Goal: Find contact information: Find contact information

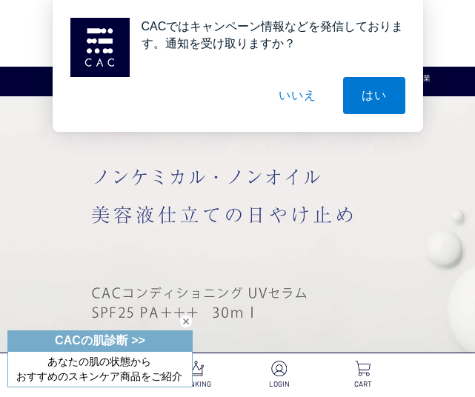
click at [302, 89] on button "いいえ" at bounding box center [297, 95] width 74 height 37
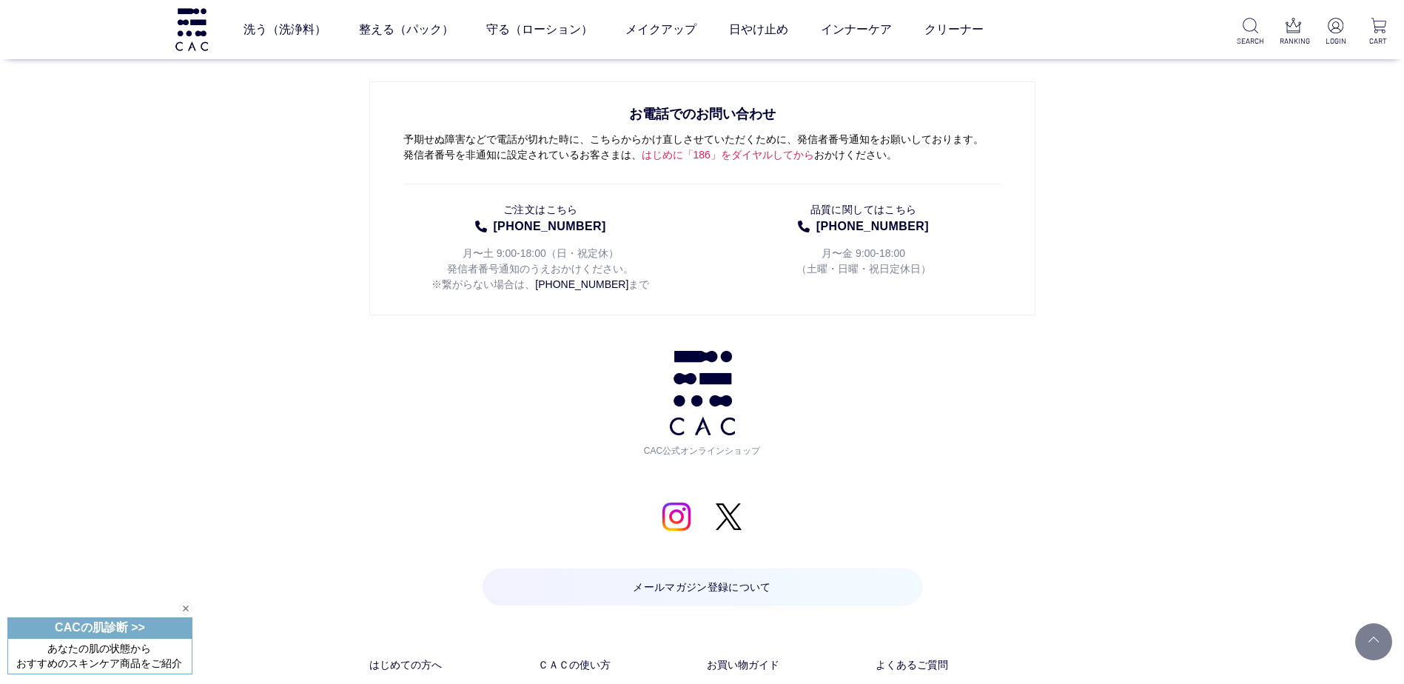
scroll to position [7329, 0]
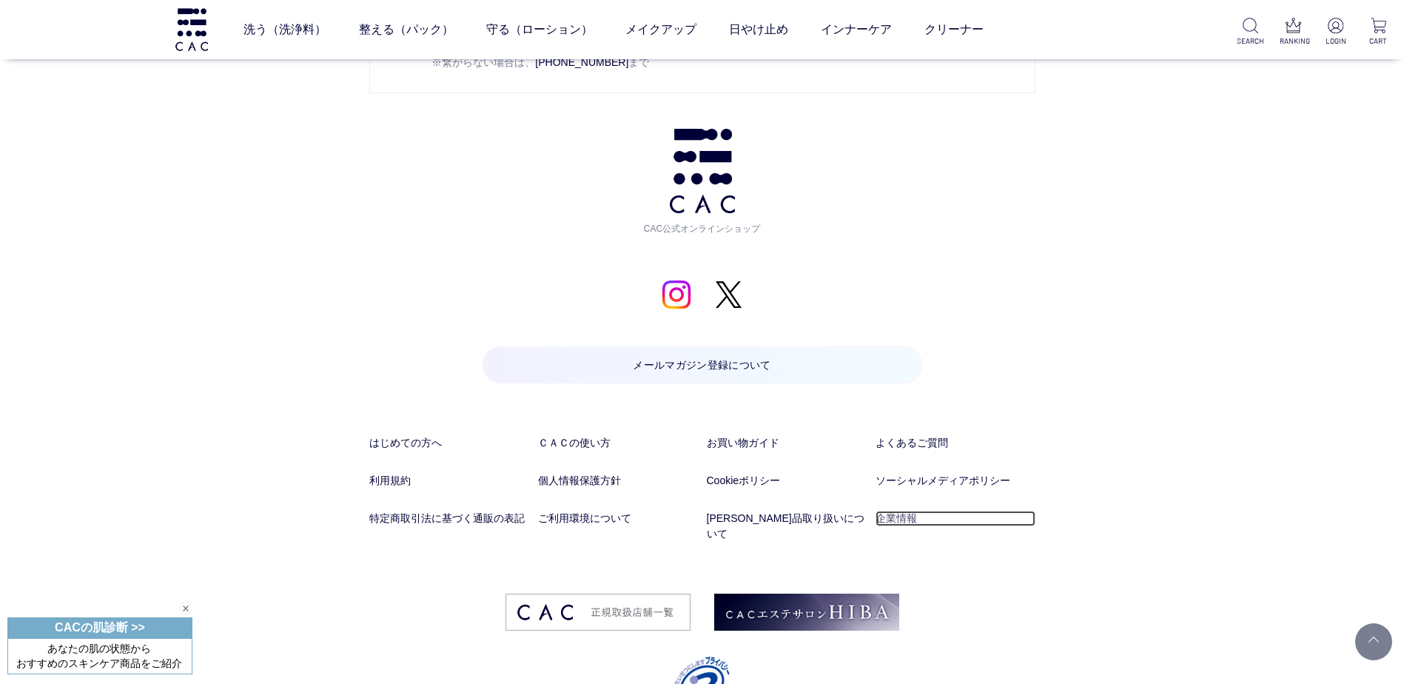
click at [911, 417] on link "企業情報" at bounding box center [956, 519] width 160 height 16
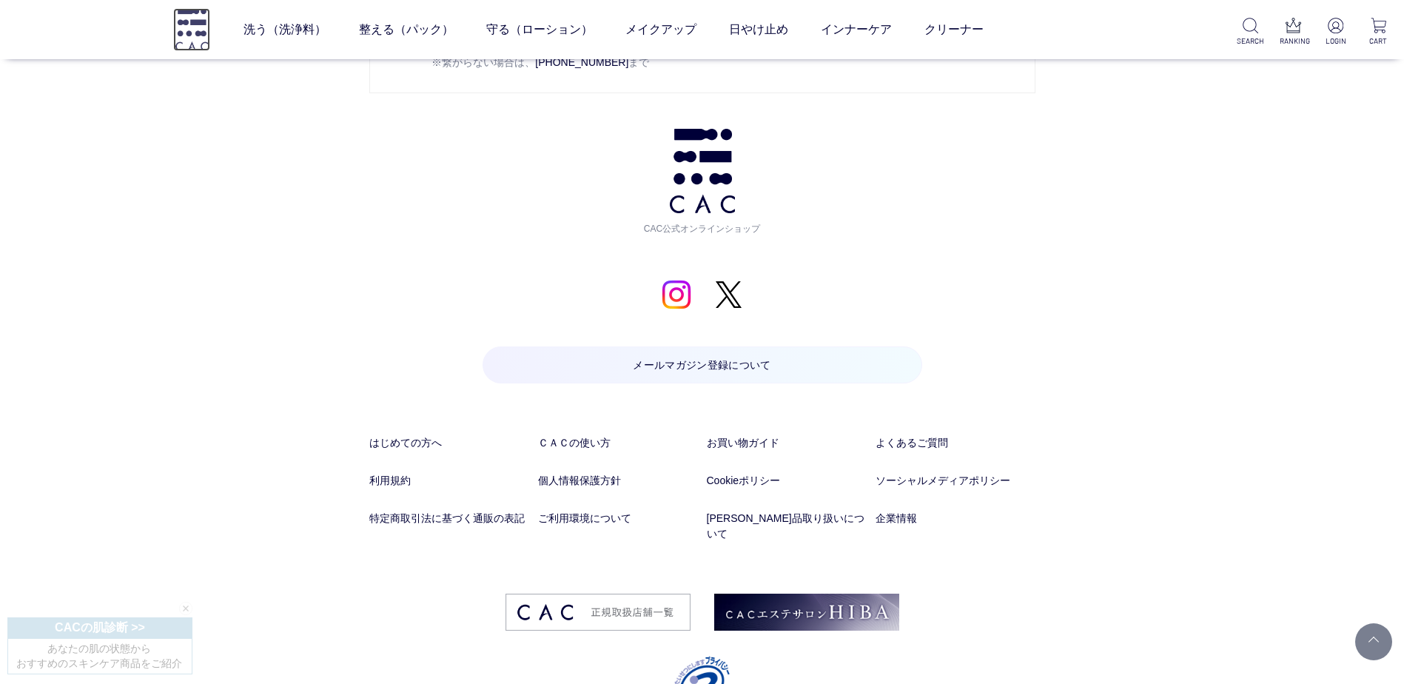
click at [192, 35] on img at bounding box center [191, 29] width 37 height 42
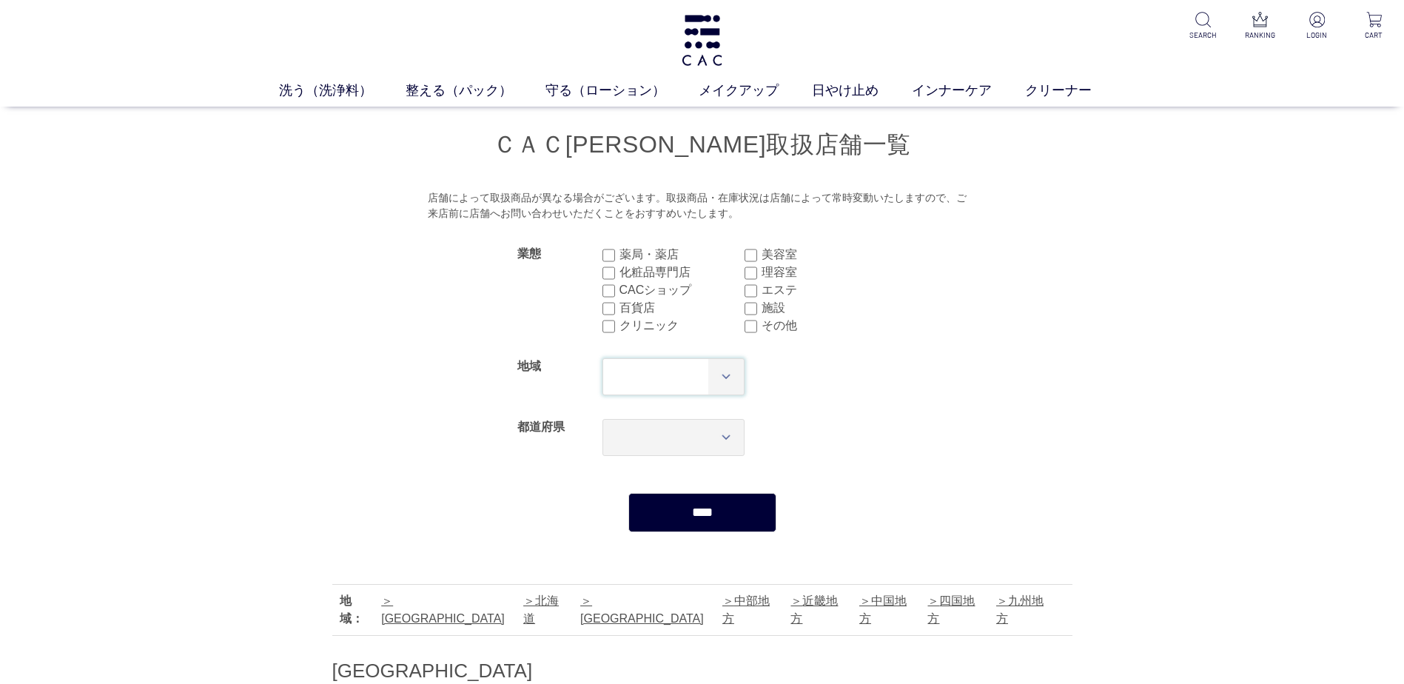
click at [731, 381] on select "*** **** **** **** **** **** **** ****" at bounding box center [674, 376] width 143 height 37
click at [838, 427] on div "*** *** *** *** *** *** *** *** *** *** *** *** **** *** *** *** *** *** *** **…" at bounding box center [745, 437] width 285 height 61
click at [718, 440] on select "*** *** *** *** *** *** *** *** *** *** *** *** **** *** *** *** *** *** *** **…" at bounding box center [674, 437] width 143 height 37
select select "****"
click at [603, 419] on select "*** *** *** *** *** *** *** *** *** *** *** *** **** *** *** *** *** *** *** **…" at bounding box center [674, 437] width 143 height 37
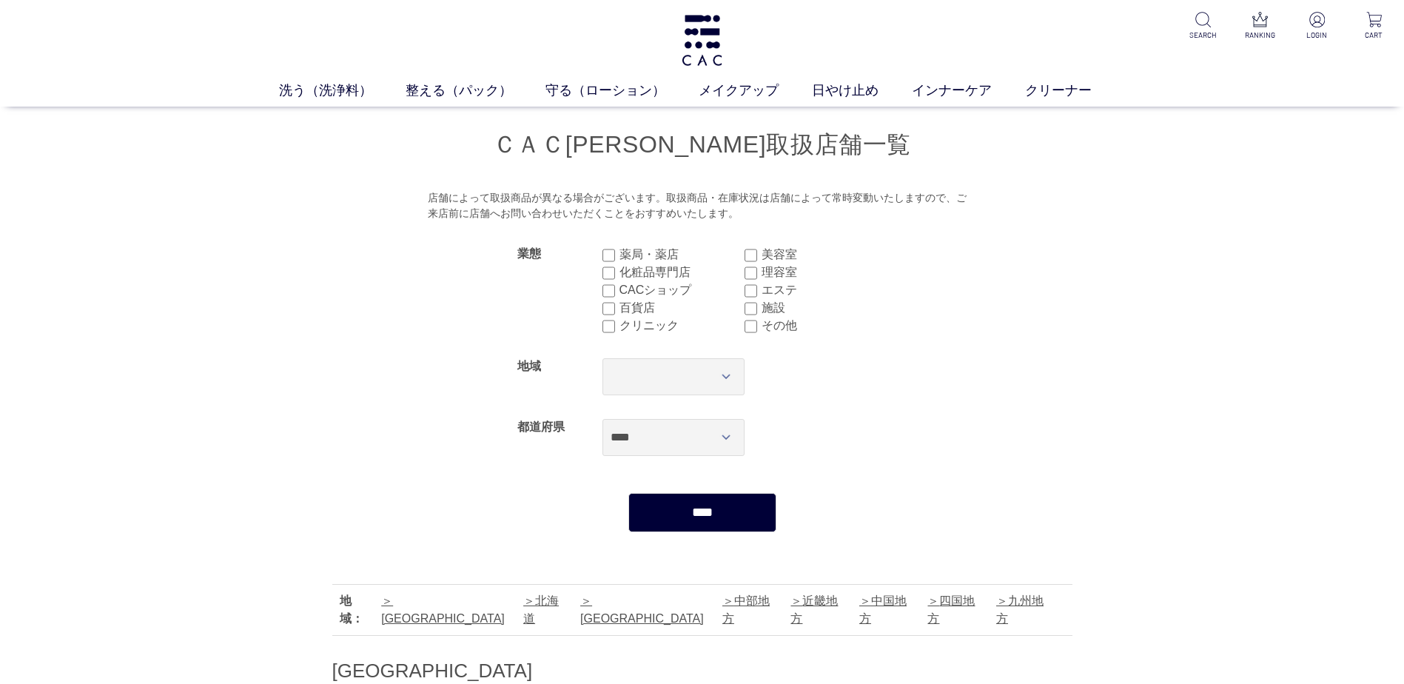
click at [710, 510] on input "****" at bounding box center [703, 512] width 148 height 39
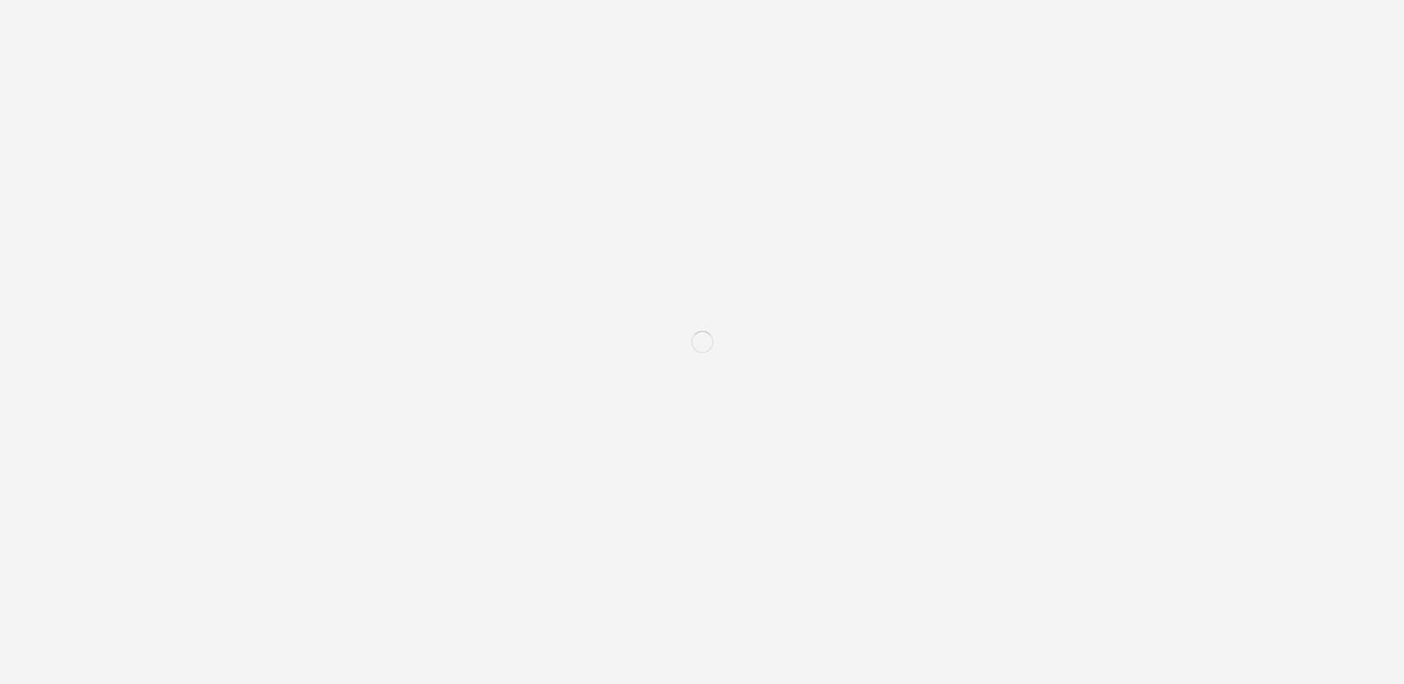
select select "****"
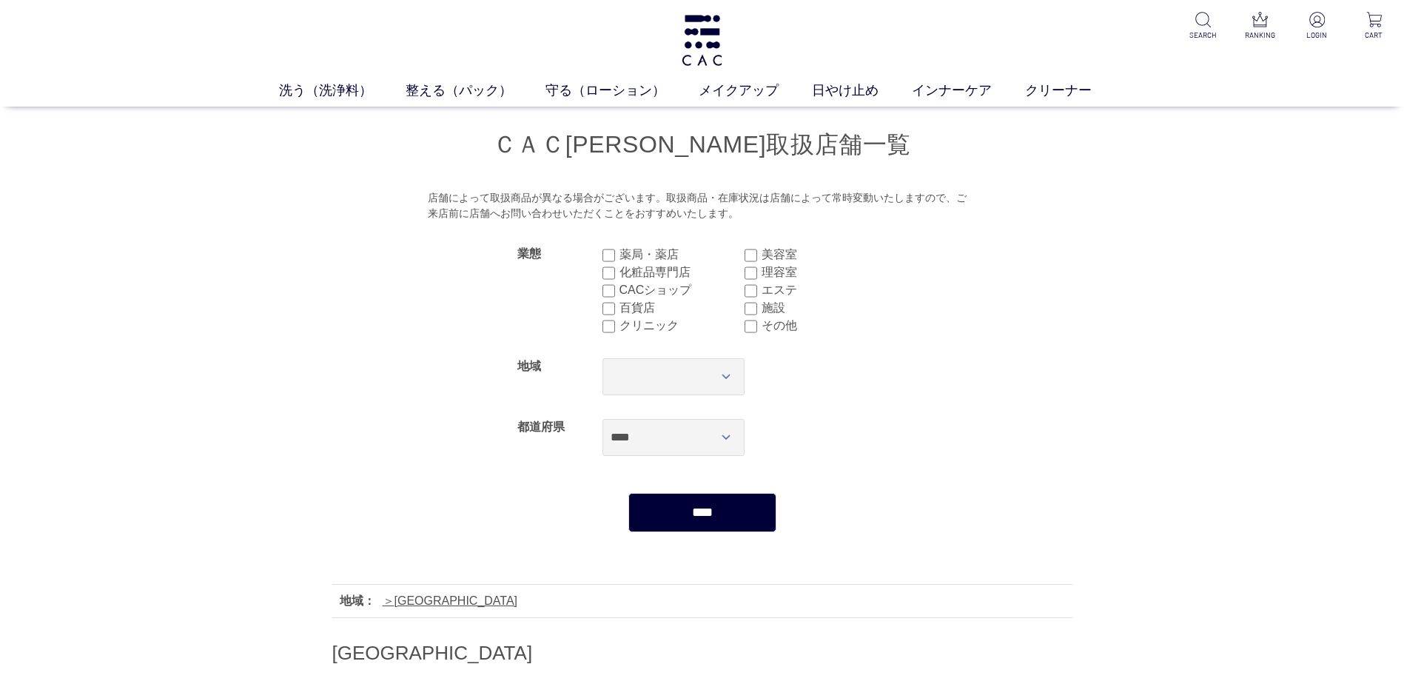
click at [688, 517] on input "****" at bounding box center [703, 512] width 148 height 39
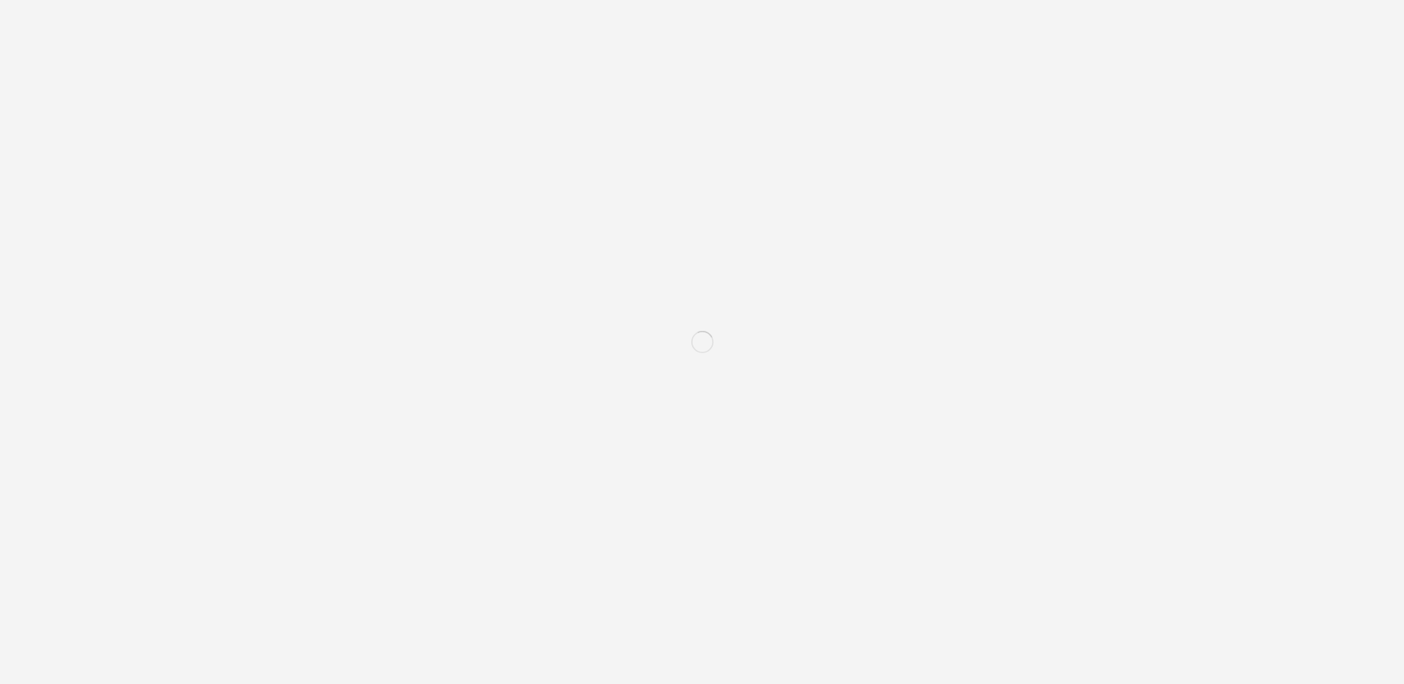
select select "****"
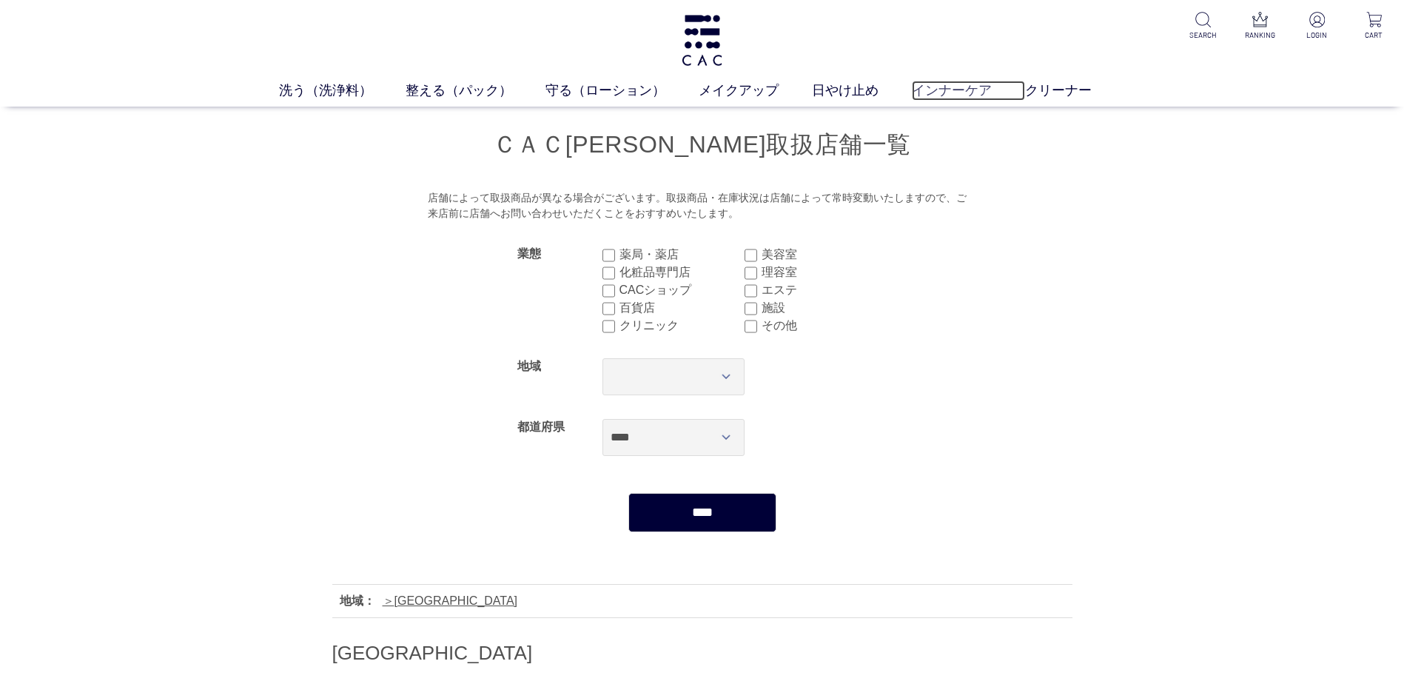
click at [965, 93] on link "インナーケア" at bounding box center [968, 91] width 113 height 20
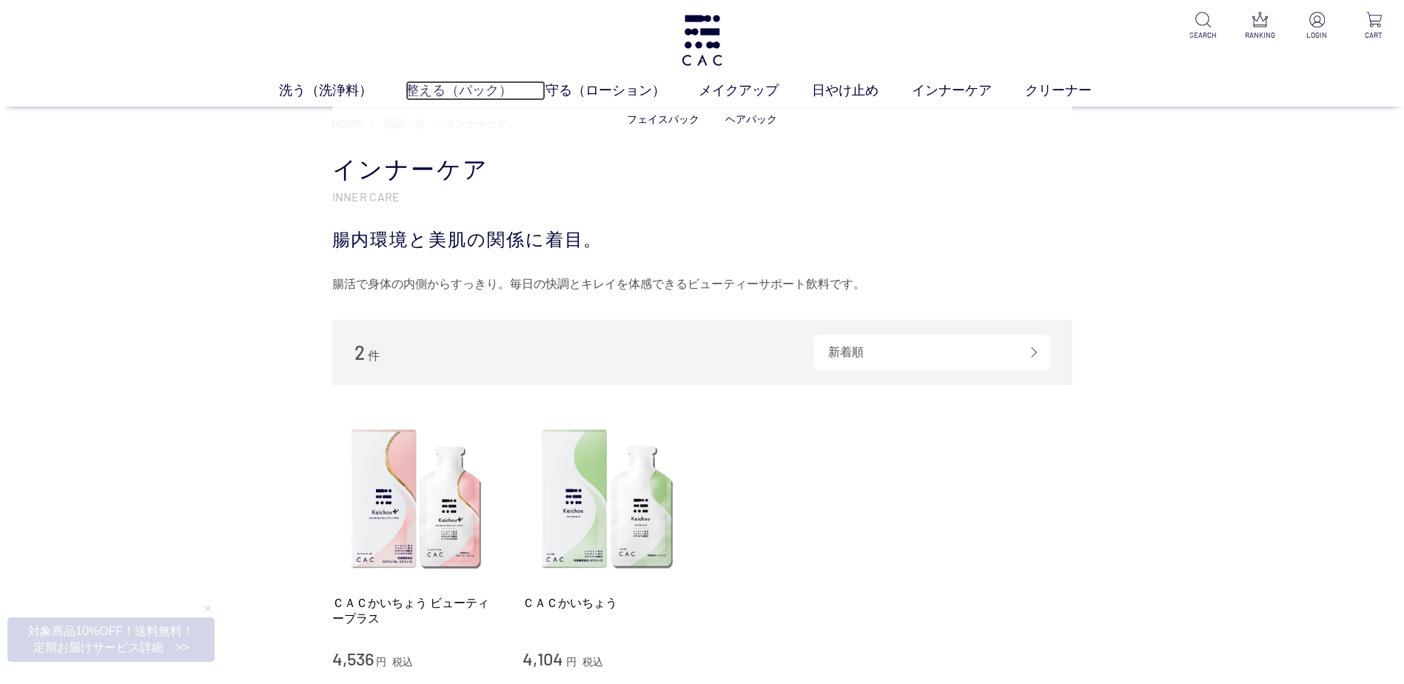
click at [449, 87] on link "整える（パック）" at bounding box center [476, 91] width 140 height 20
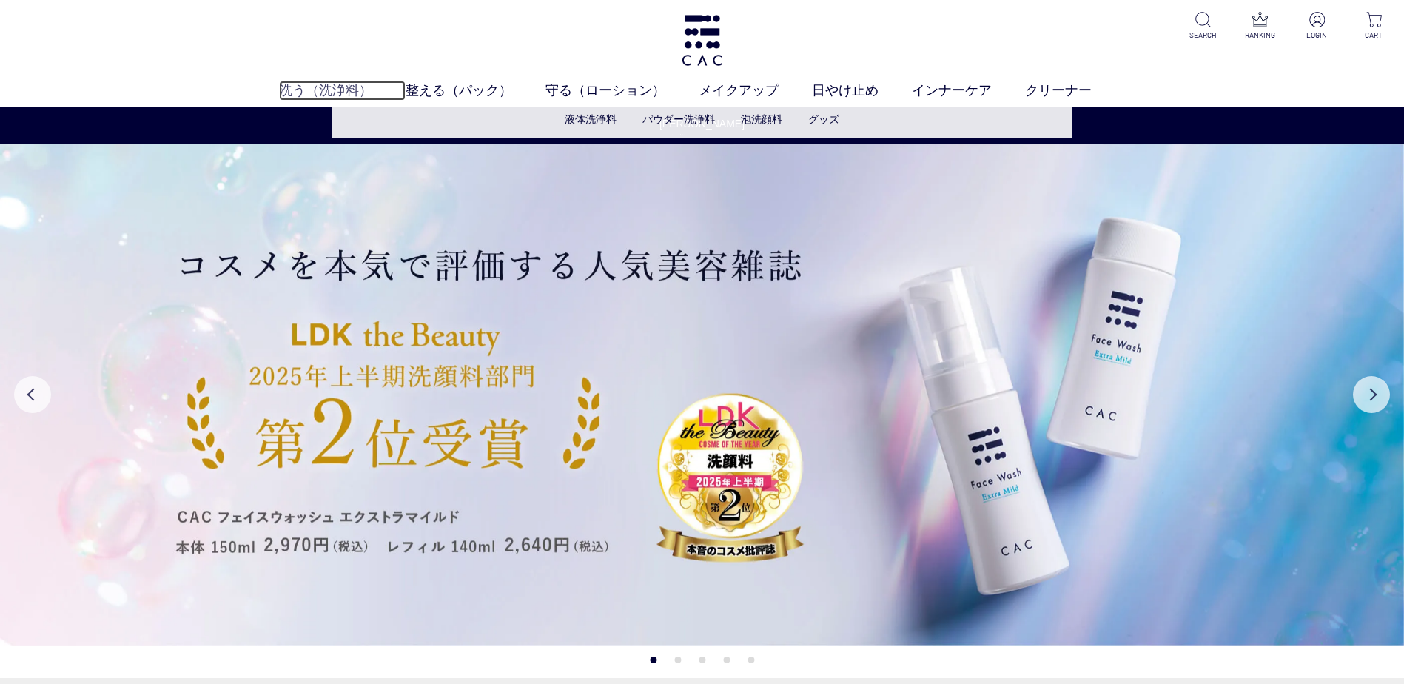
click at [333, 84] on link "洗う（洗浄料）" at bounding box center [342, 91] width 127 height 20
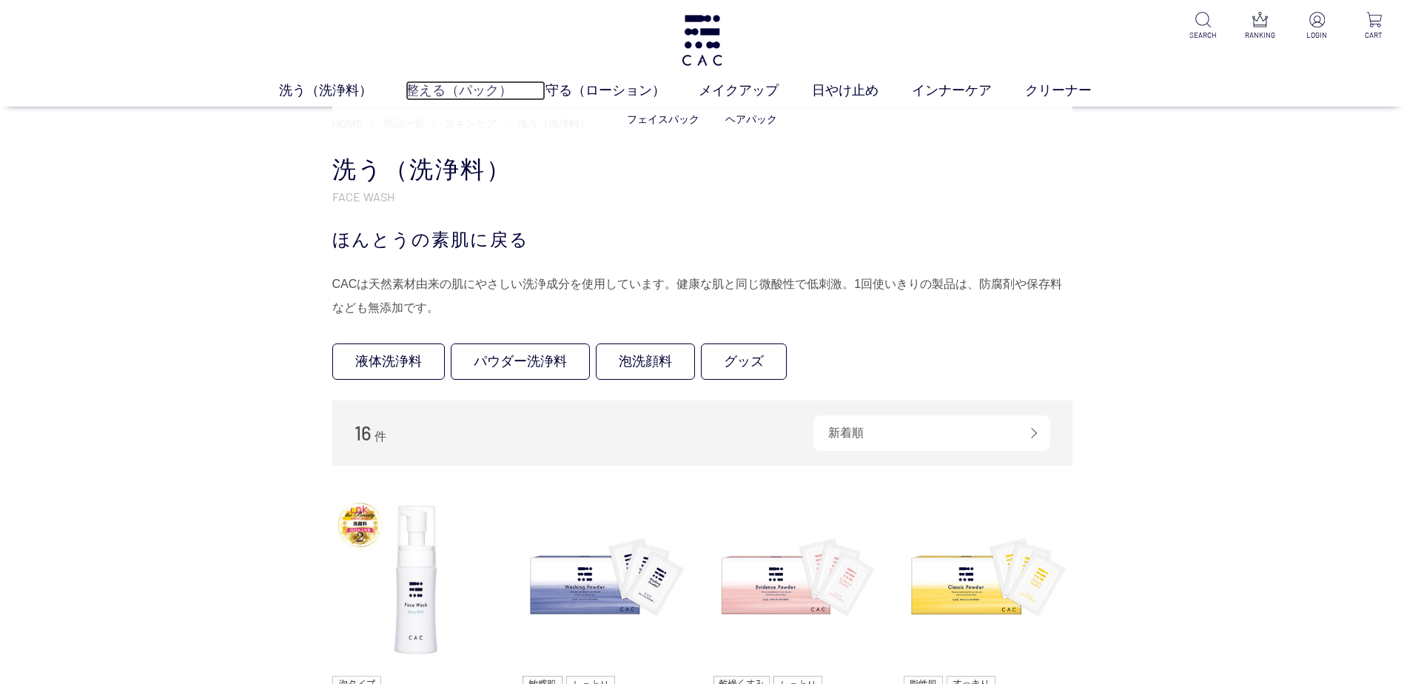
click at [452, 94] on link "整える（パック）" at bounding box center [476, 91] width 140 height 20
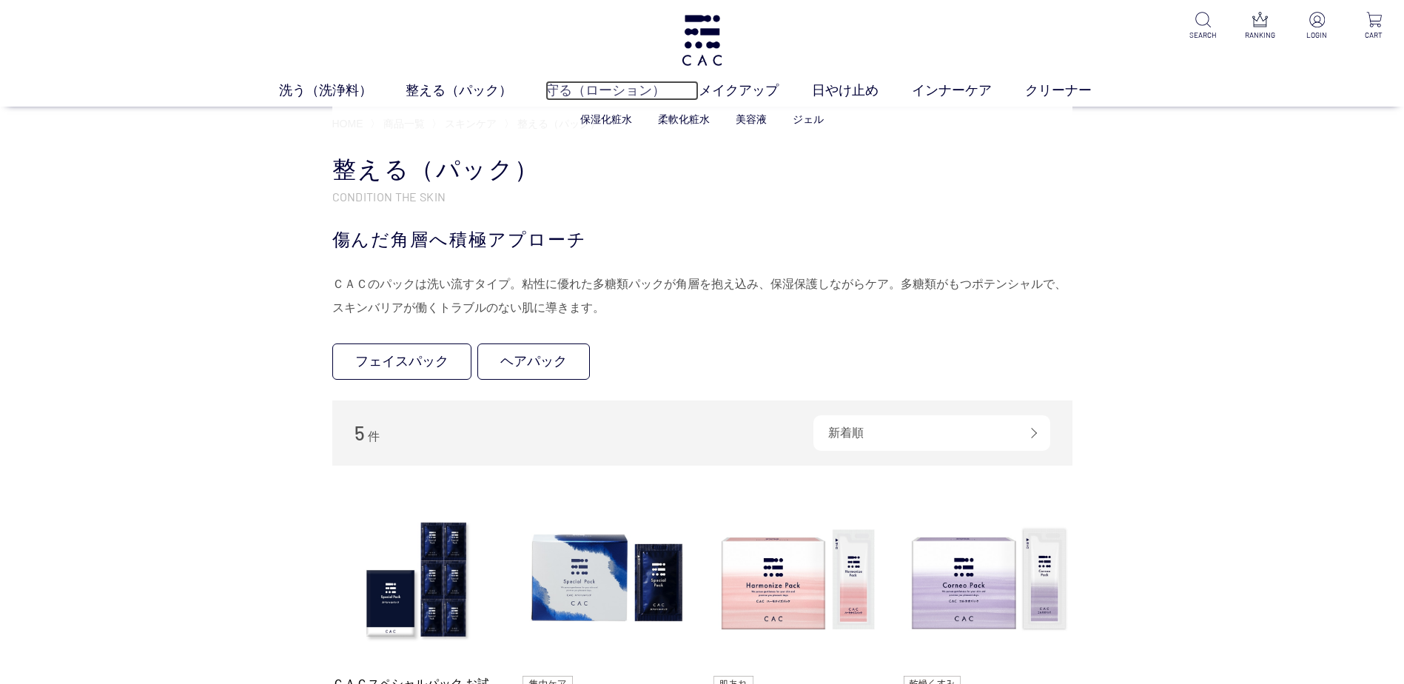
click at [623, 92] on link "守る（ローション）" at bounding box center [622, 91] width 153 height 20
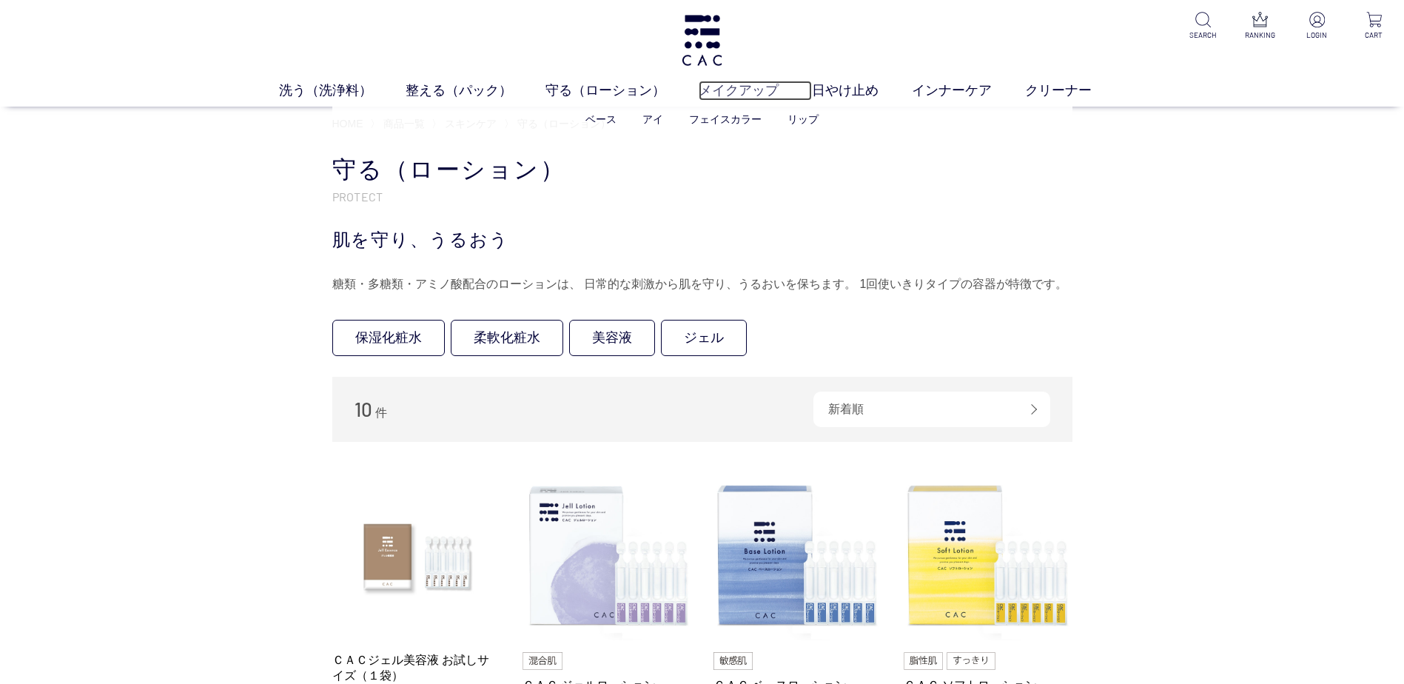
click at [701, 91] on link "メイクアップ" at bounding box center [755, 91] width 113 height 20
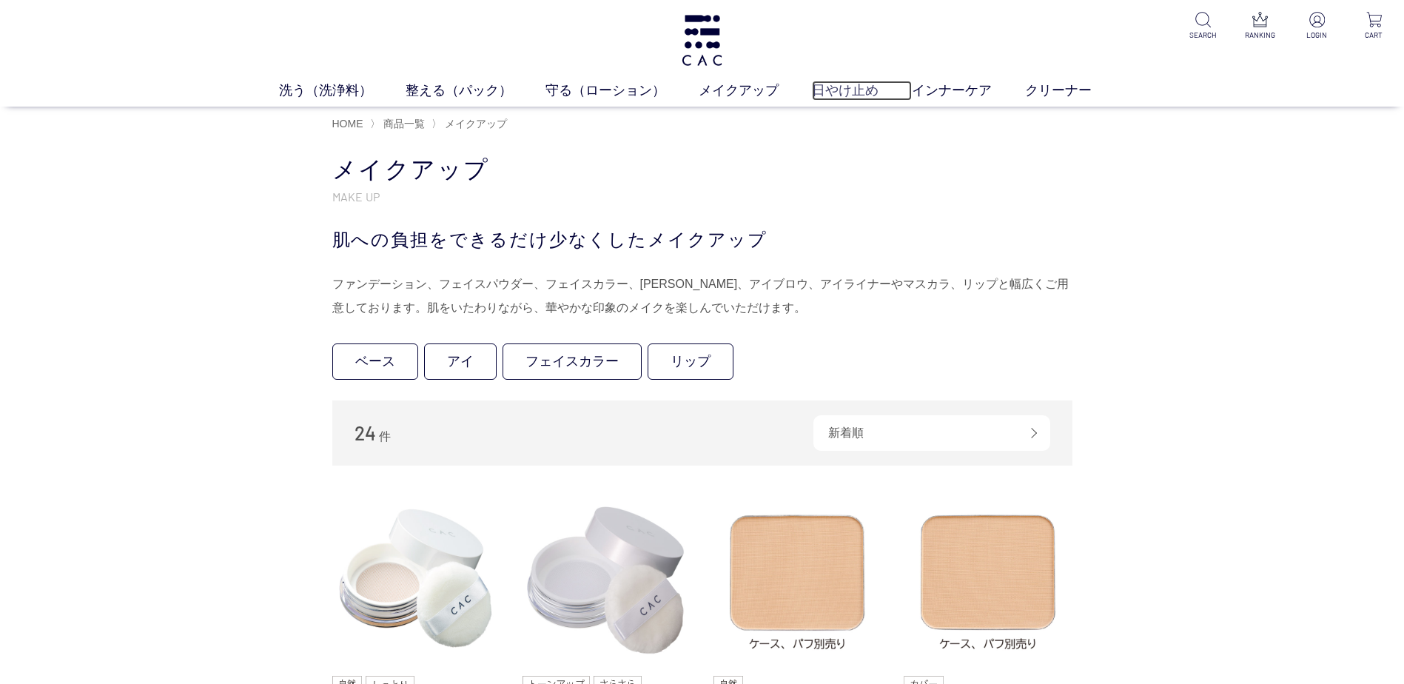
click at [855, 90] on link "日やけ止め" at bounding box center [862, 91] width 100 height 20
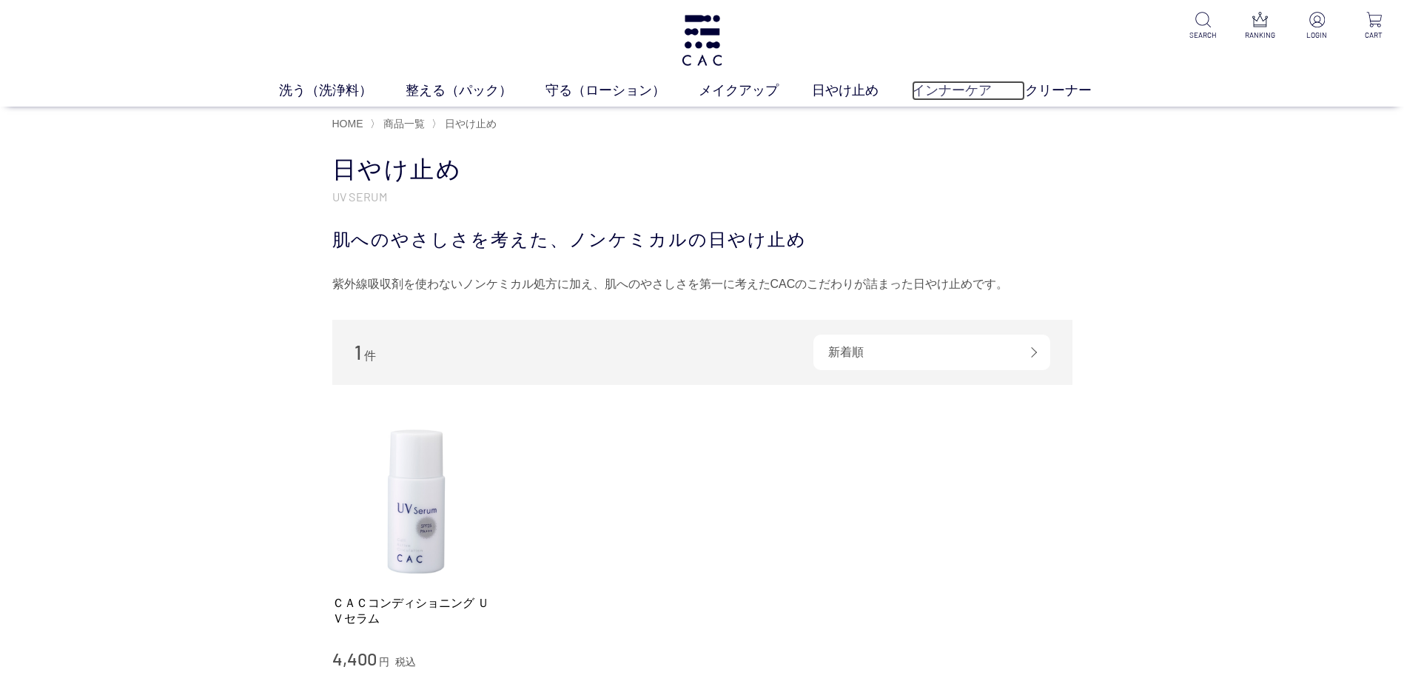
click at [928, 93] on link "インナーケア" at bounding box center [968, 91] width 113 height 20
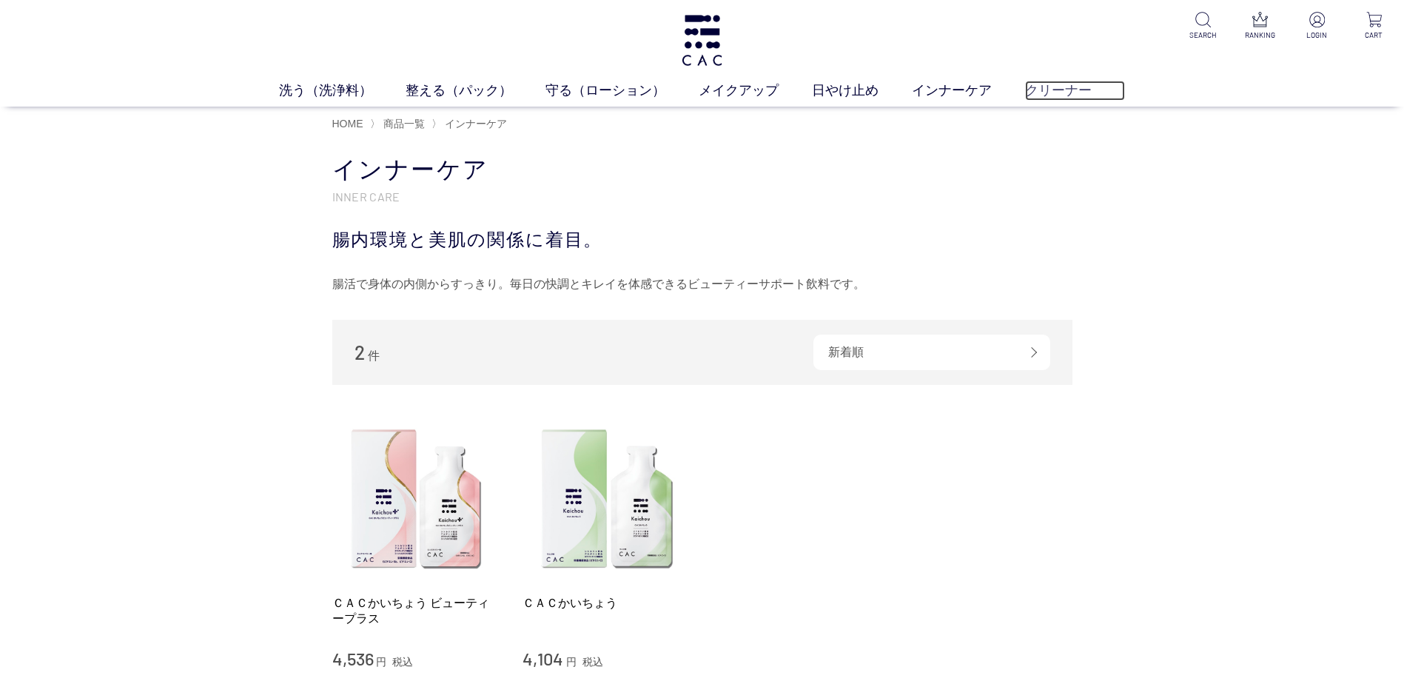
click at [1036, 83] on link "クリーナー" at bounding box center [1075, 91] width 100 height 20
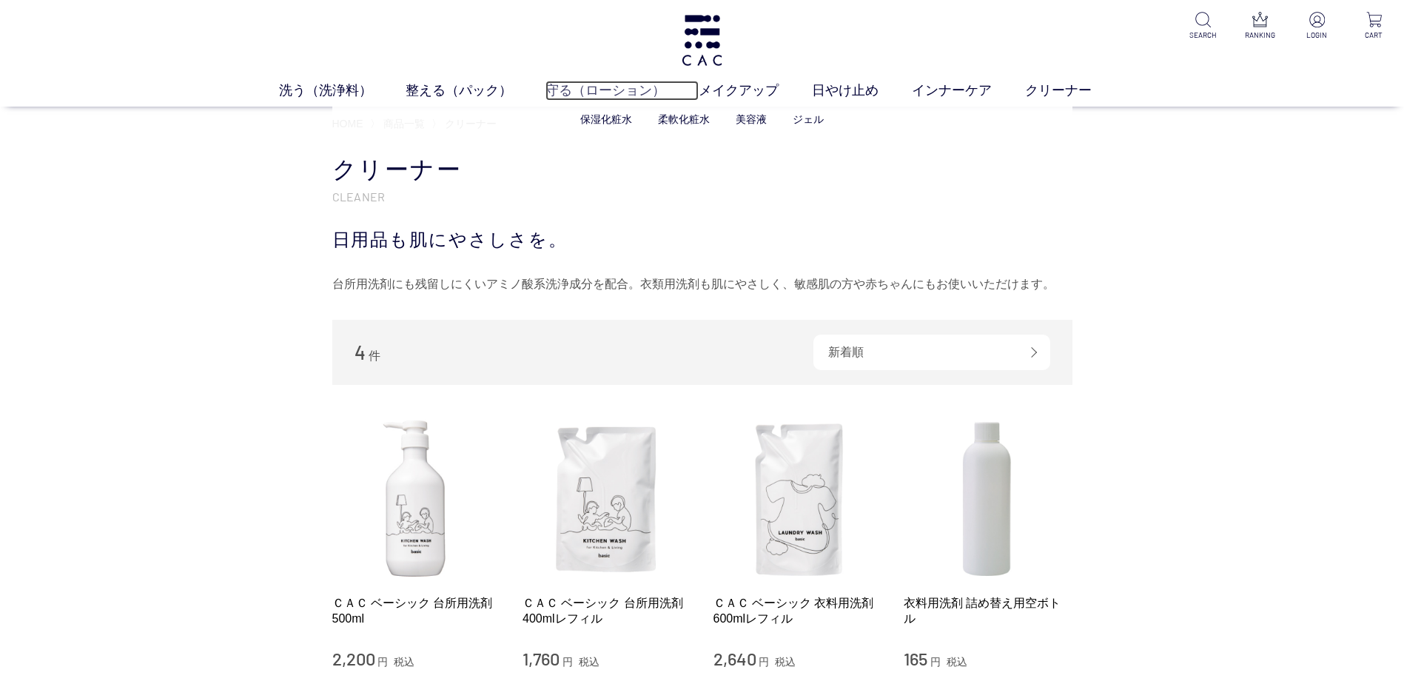
click at [617, 94] on link "守る（ローション）" at bounding box center [622, 91] width 153 height 20
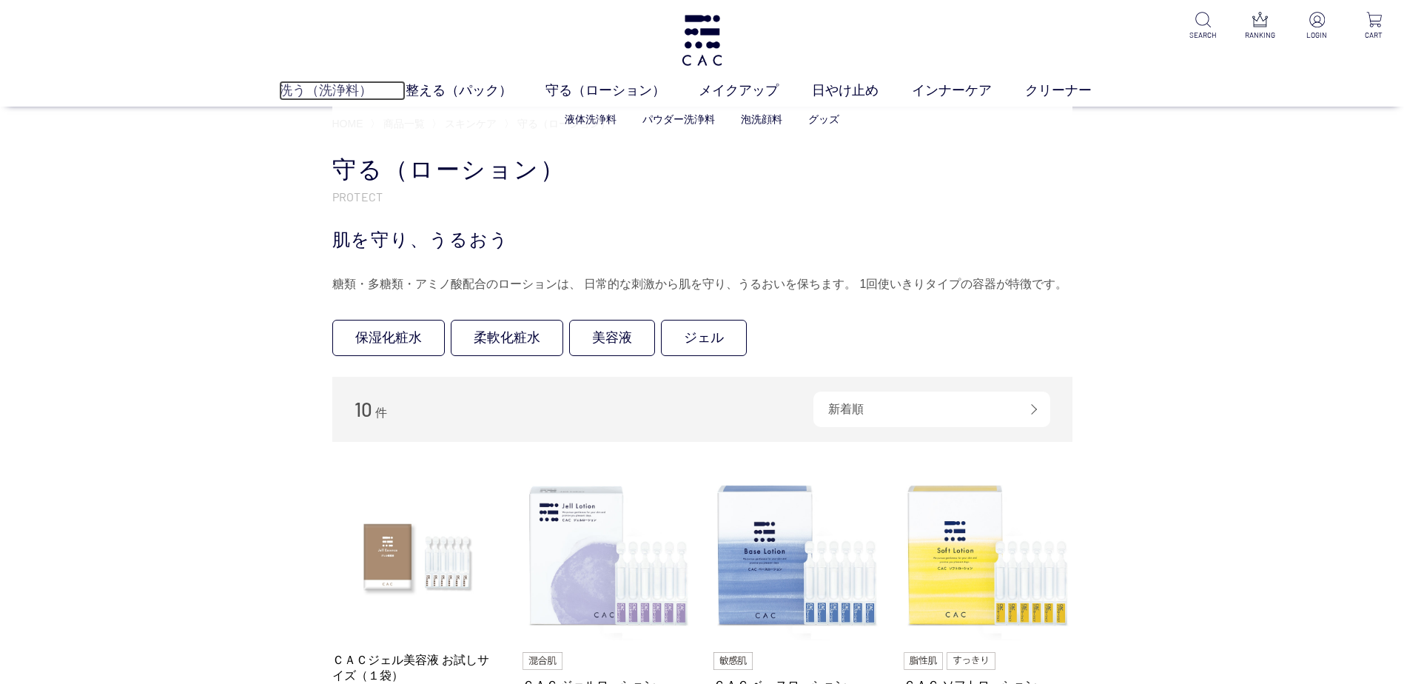
click at [355, 90] on link "洗う（洗浄料）" at bounding box center [342, 91] width 127 height 20
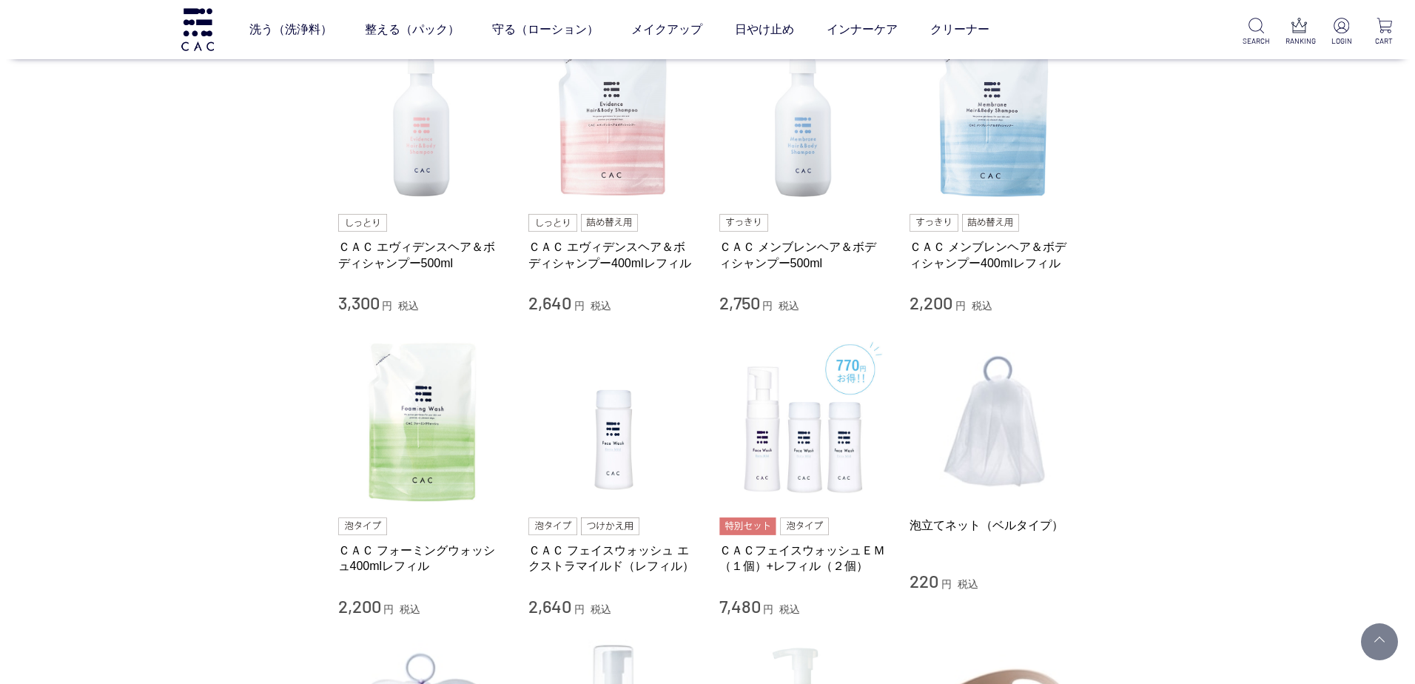
scroll to position [518, 0]
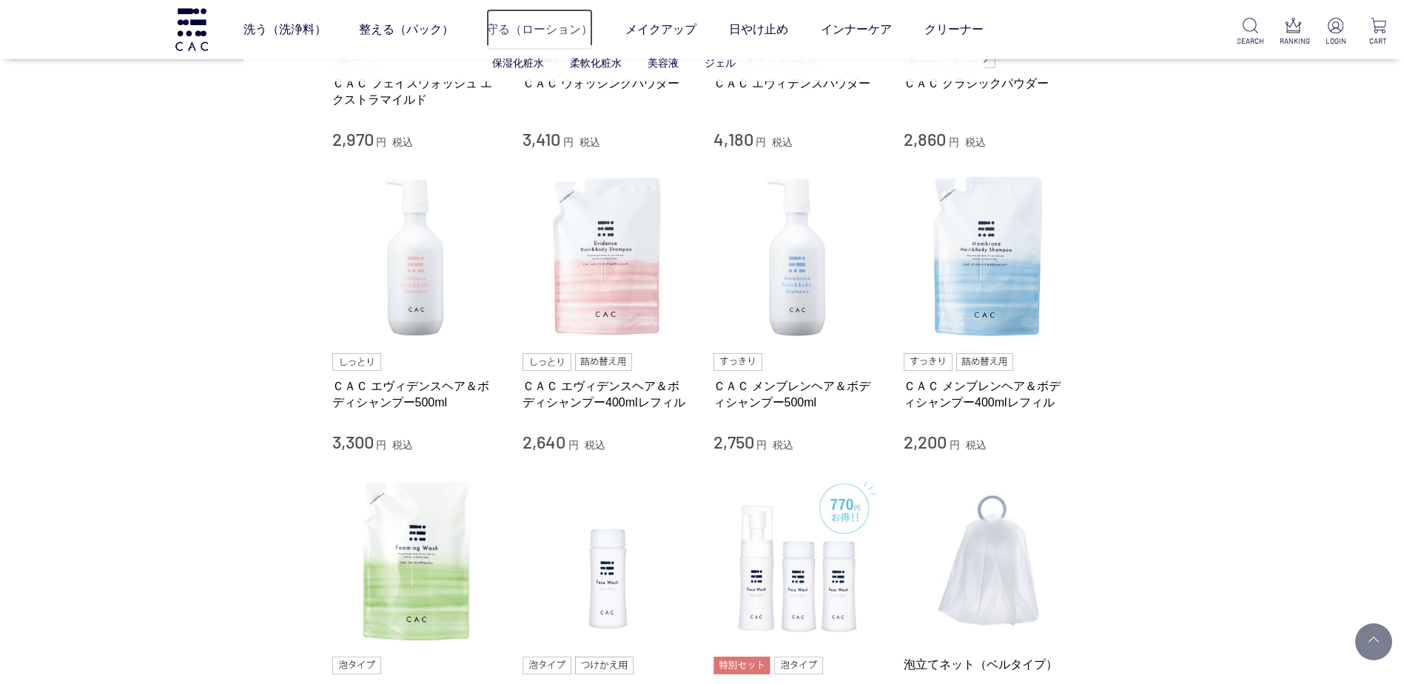
click at [534, 21] on link "守る（ローション）" at bounding box center [539, 29] width 107 height 41
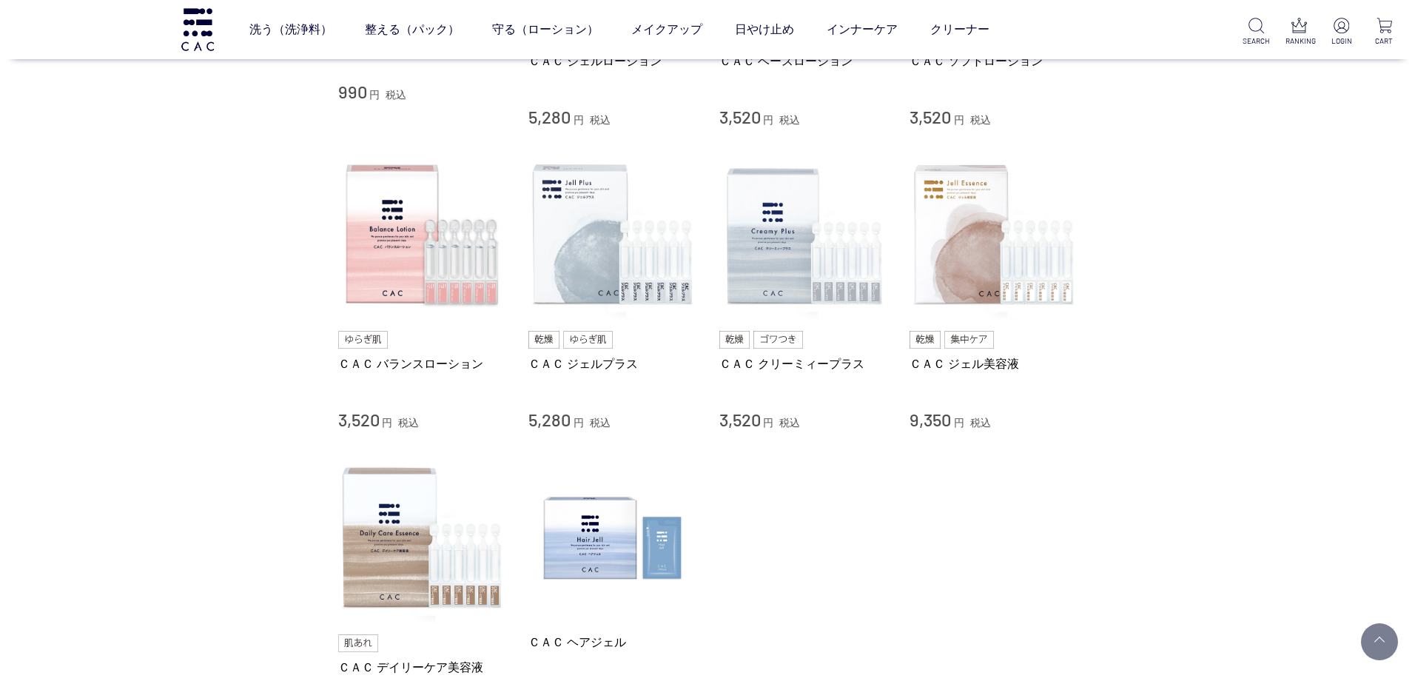
scroll to position [518, 0]
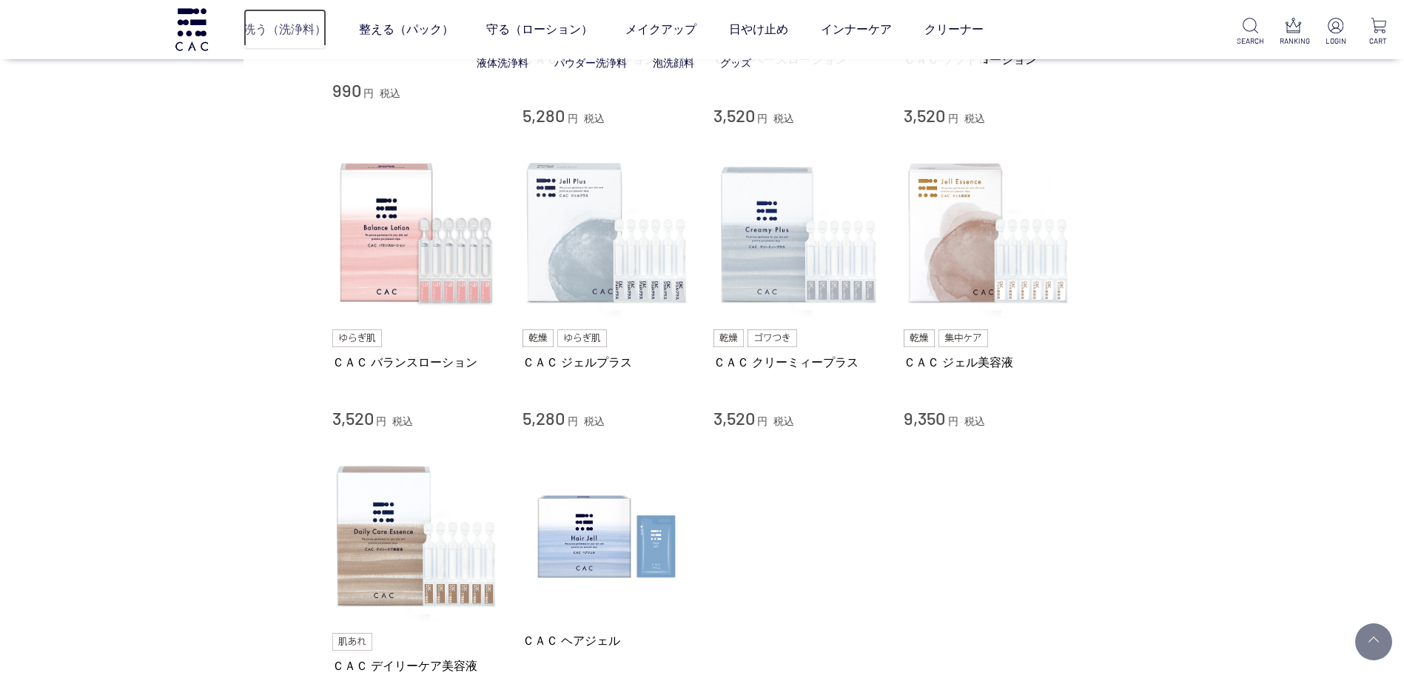
click at [298, 27] on link "洗う（洗浄料）" at bounding box center [285, 29] width 83 height 41
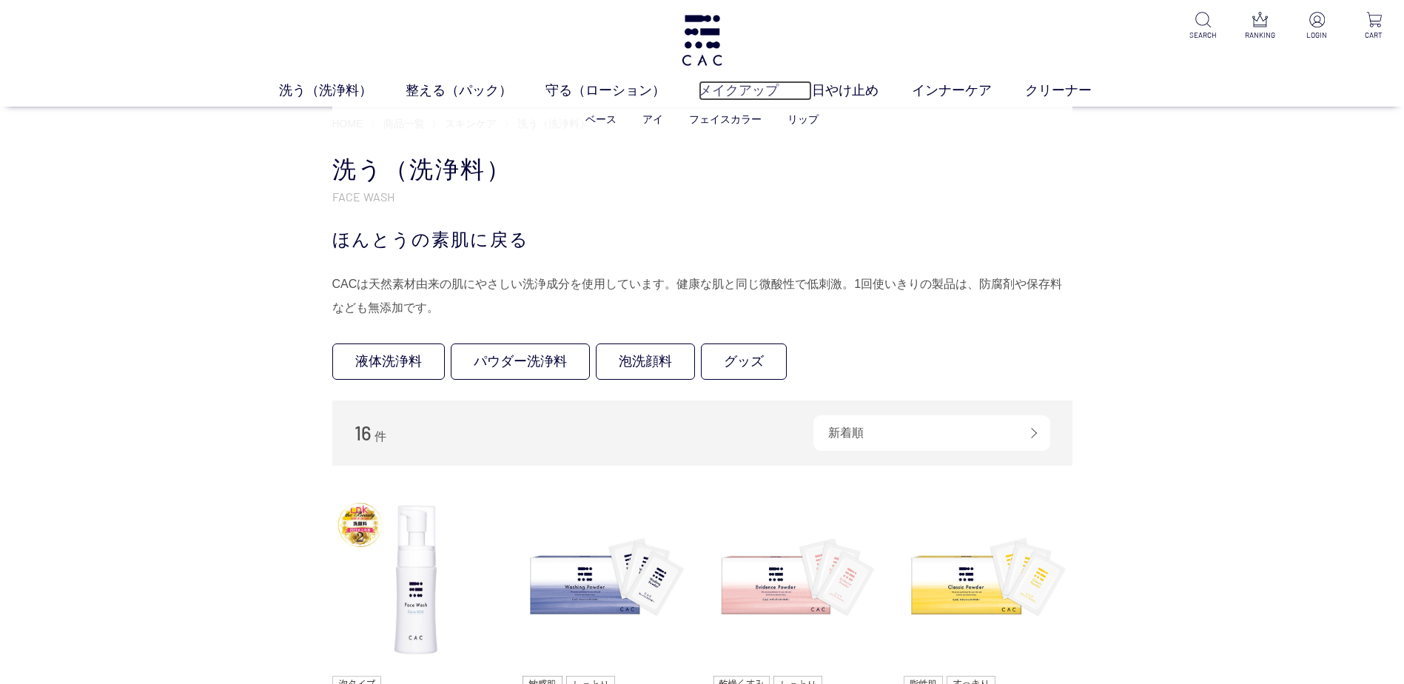
click at [727, 86] on link "メイクアップ" at bounding box center [755, 91] width 113 height 20
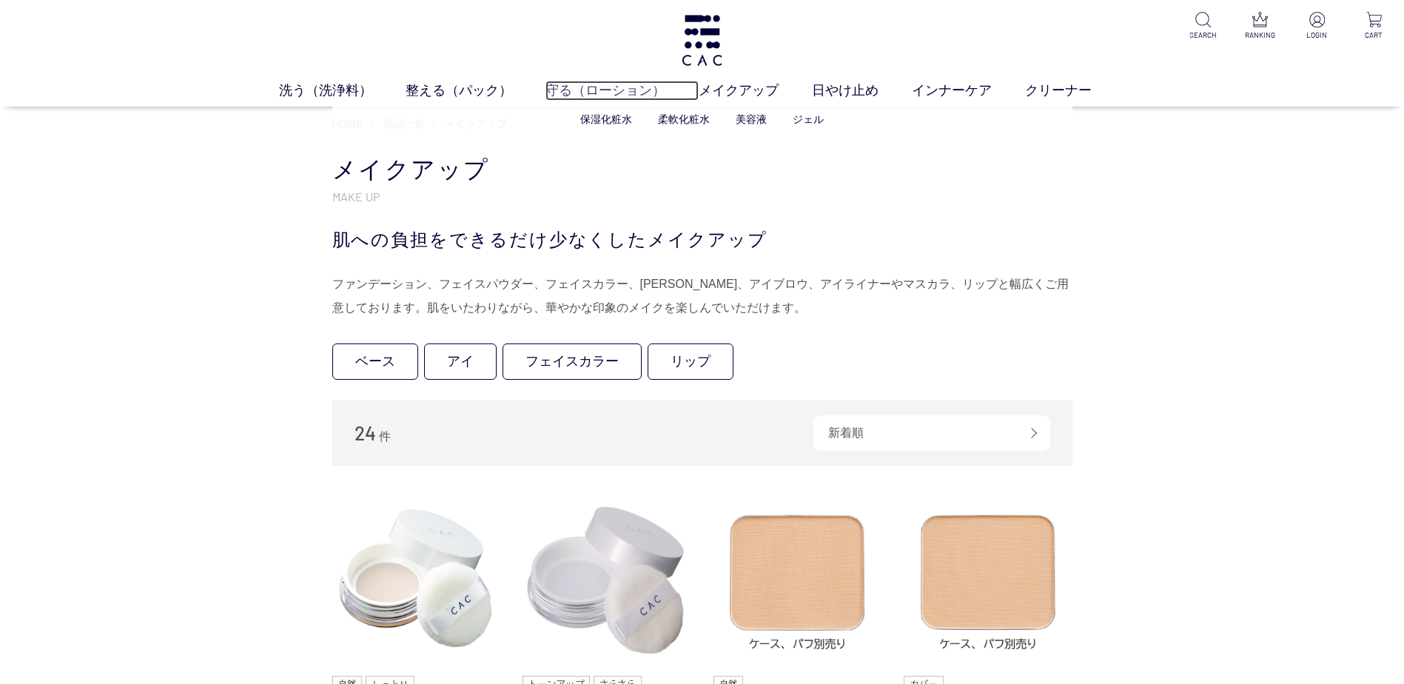
click at [590, 90] on link "守る（ローション）" at bounding box center [622, 91] width 153 height 20
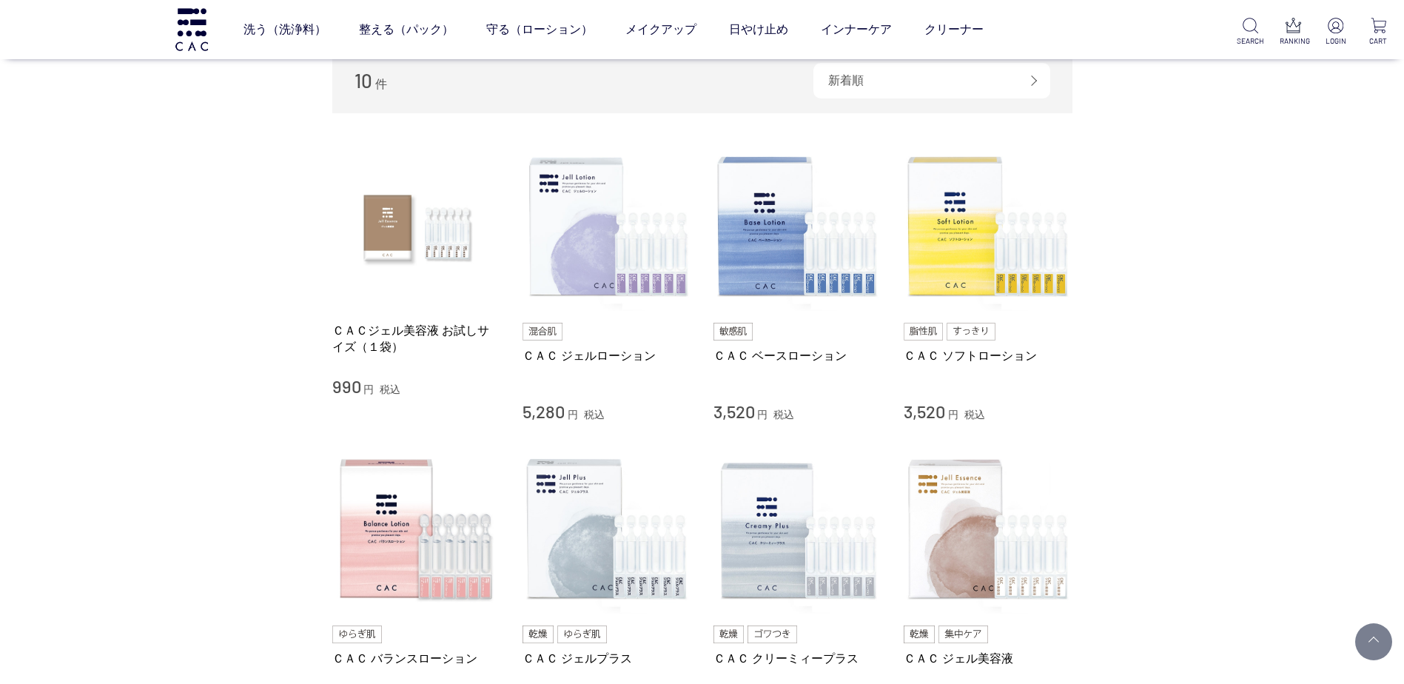
scroll to position [296, 0]
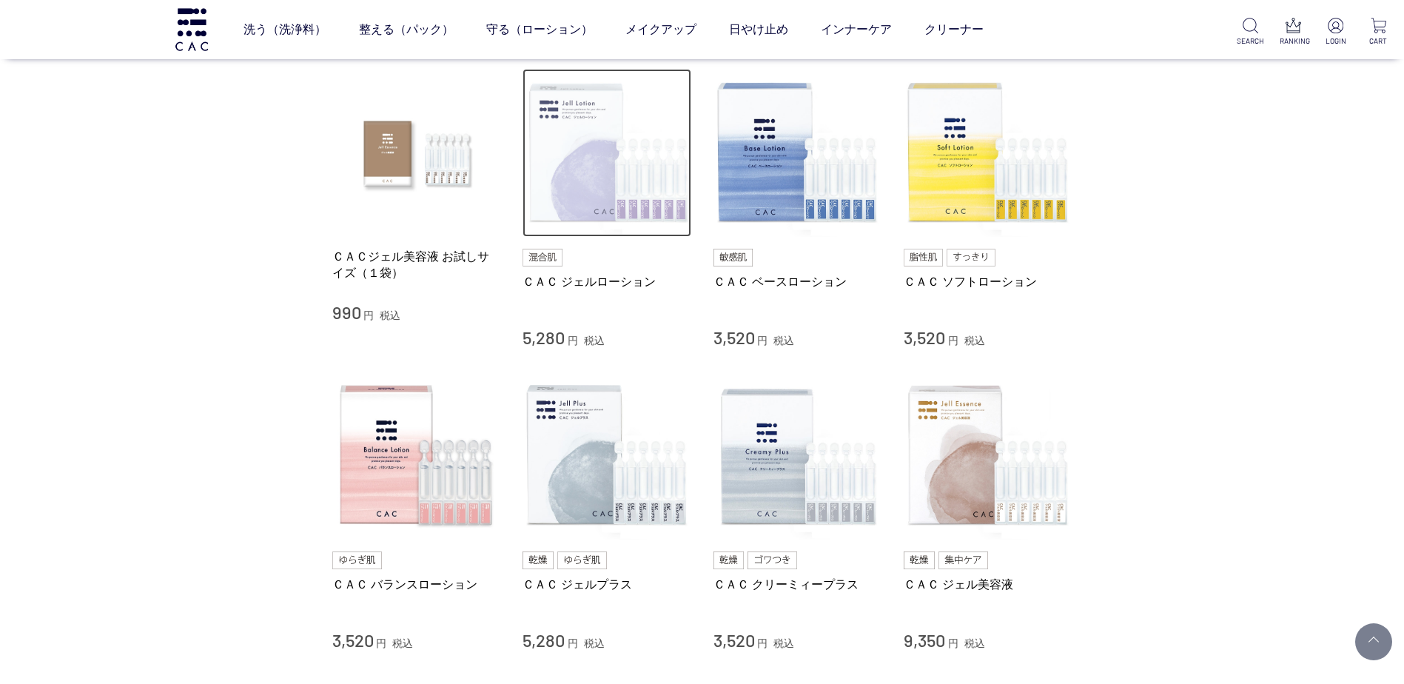
click at [589, 178] on img at bounding box center [607, 153] width 169 height 169
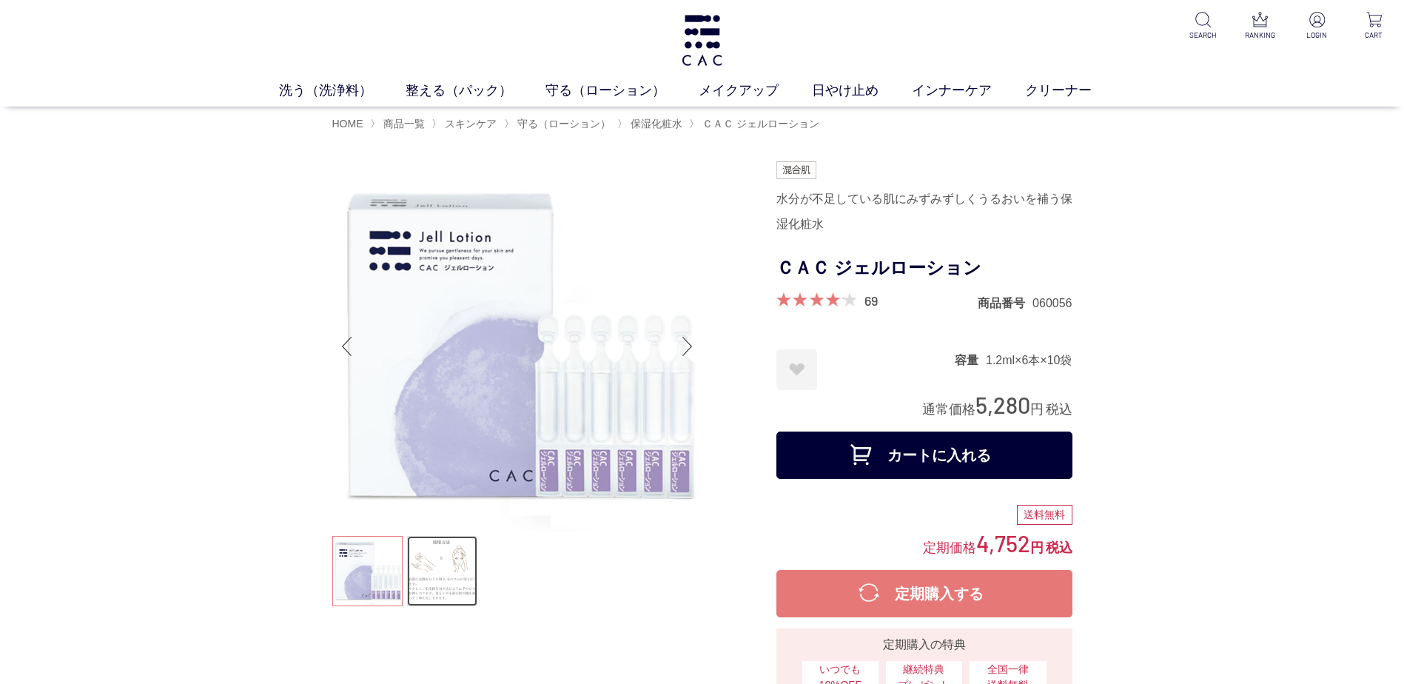
click at [437, 572] on link at bounding box center [442, 571] width 70 height 70
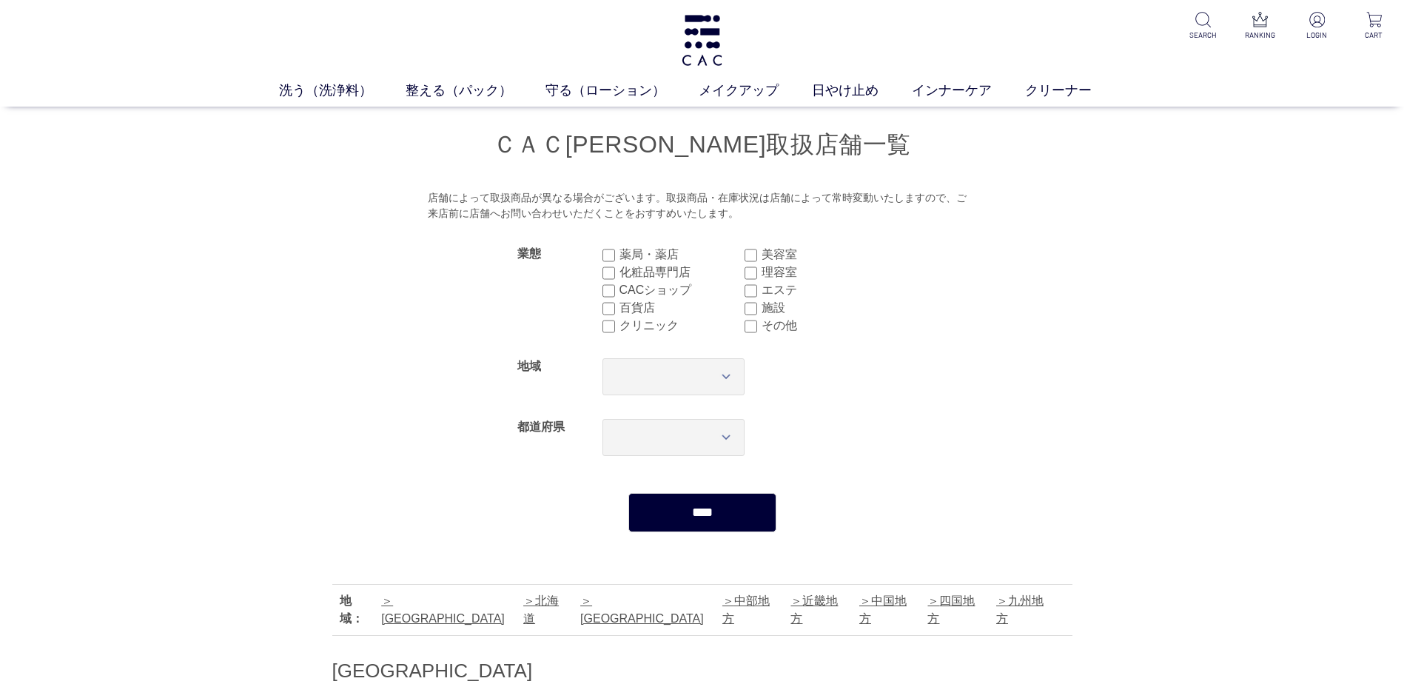
click at [627, 273] on label "化粧品専門店" at bounding box center [682, 273] width 125 height 18
click at [621, 295] on label "CACショップ" at bounding box center [682, 290] width 125 height 18
click at [620, 314] on label "百貨店" at bounding box center [682, 308] width 125 height 18
click at [620, 335] on label "クリニック" at bounding box center [682, 326] width 125 height 18
click at [703, 515] on input "****" at bounding box center [703, 512] width 148 height 39
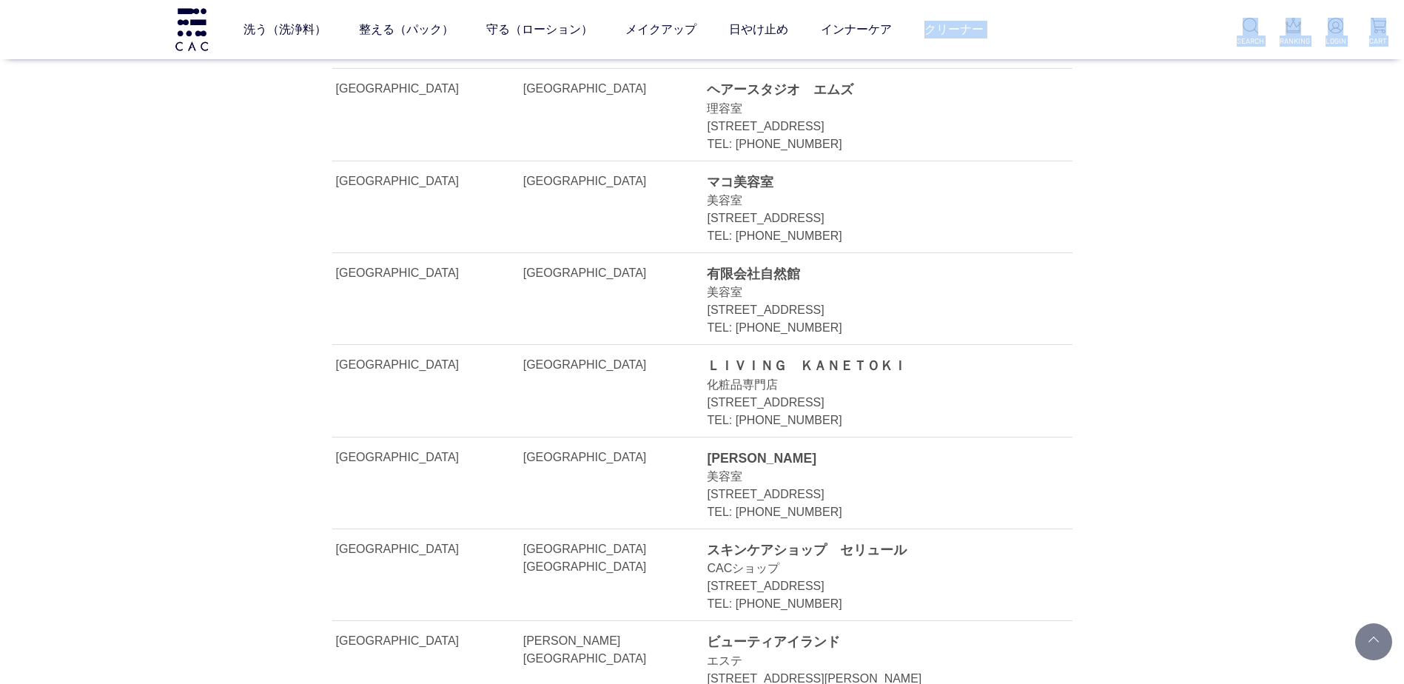
scroll to position [32173, 0]
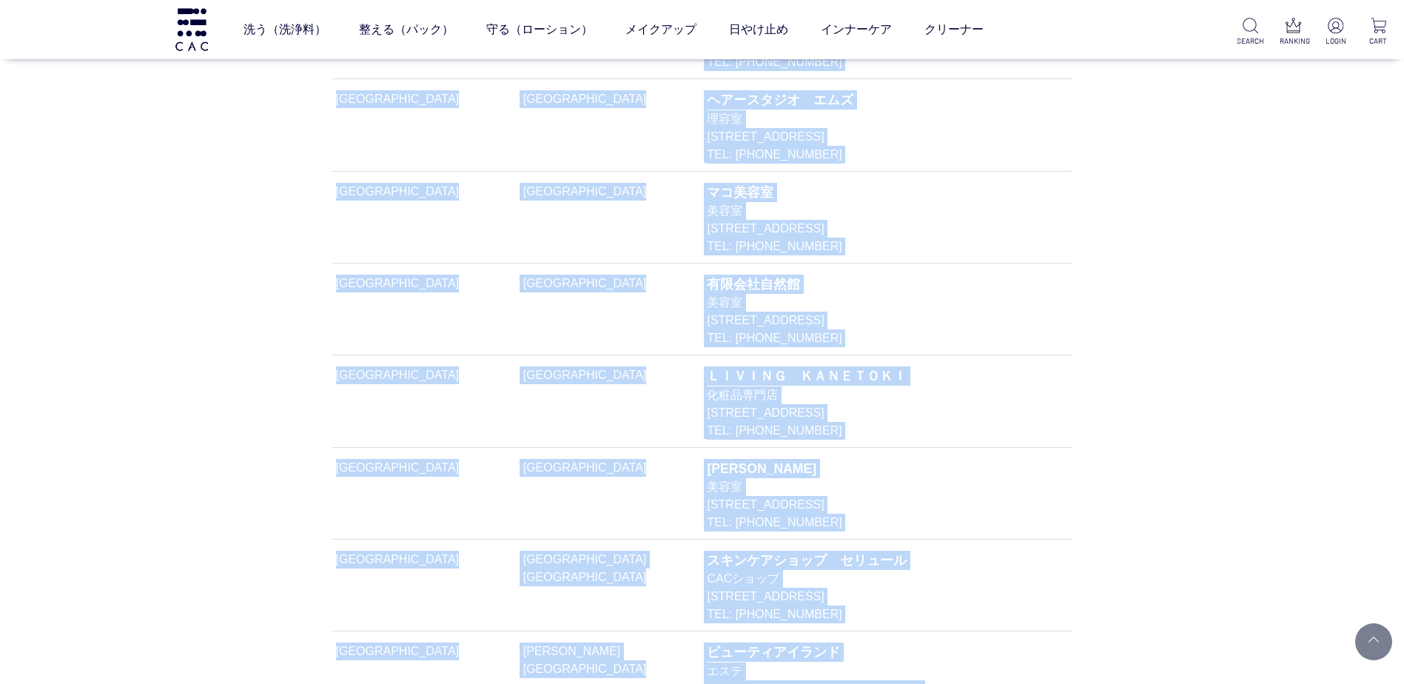
drag, startPoint x: 349, startPoint y: 286, endPoint x: 911, endPoint y: 244, distance: 563.5
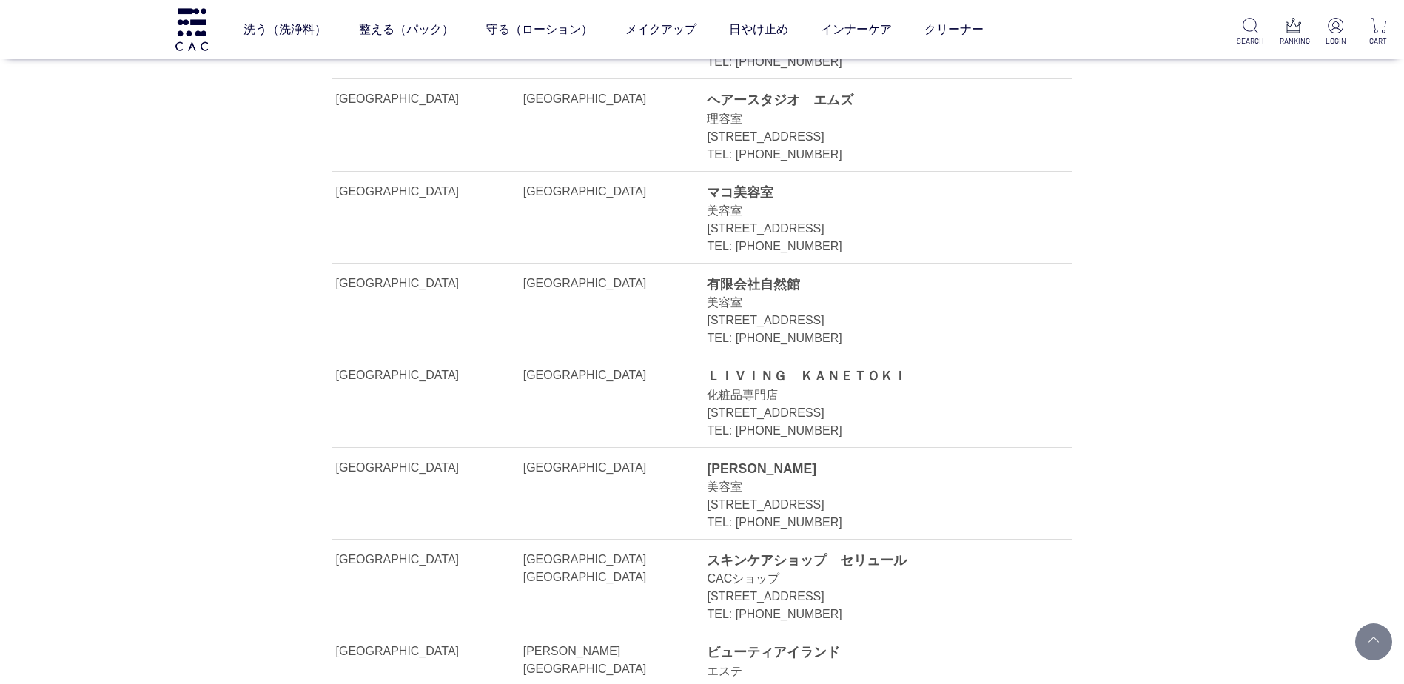
drag, startPoint x: 911, startPoint y: 245, endPoint x: 780, endPoint y: 241, distance: 131.1
drag, startPoint x: 780, startPoint y: 241, endPoint x: 800, endPoint y: 225, distance: 25.3
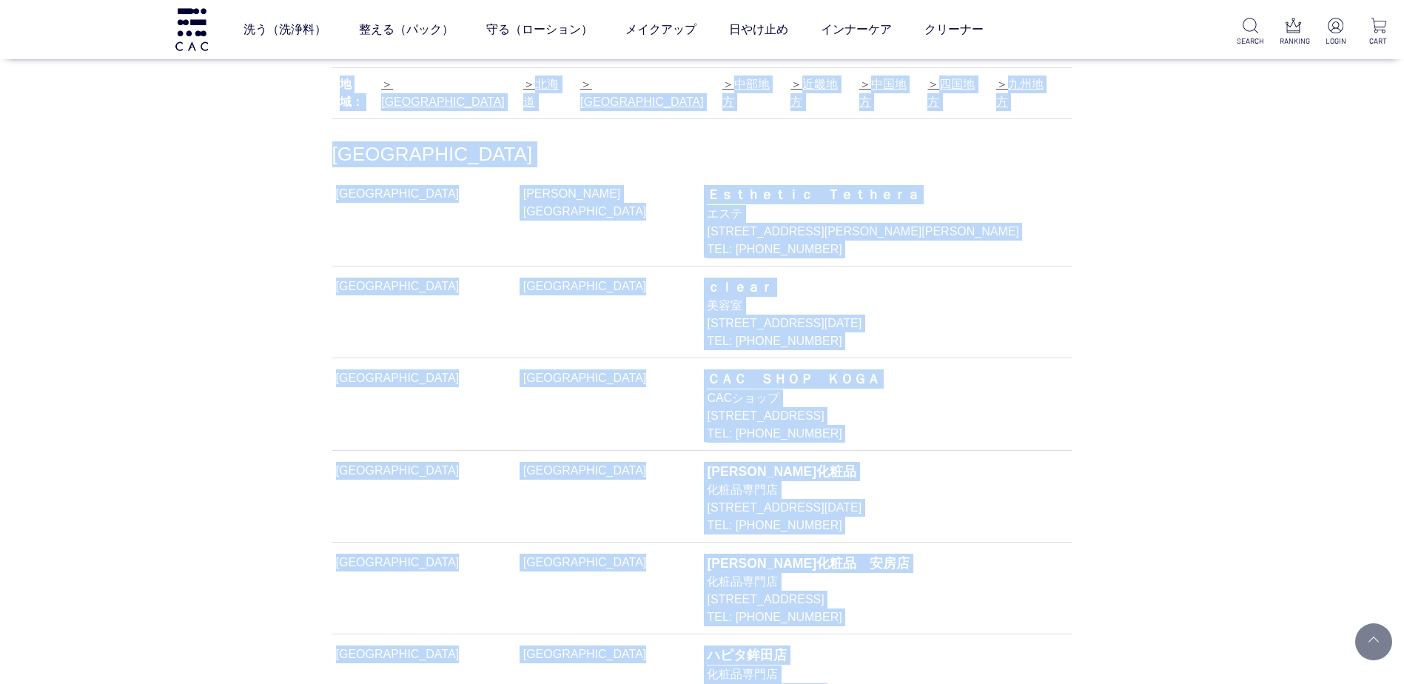
scroll to position [0, 0]
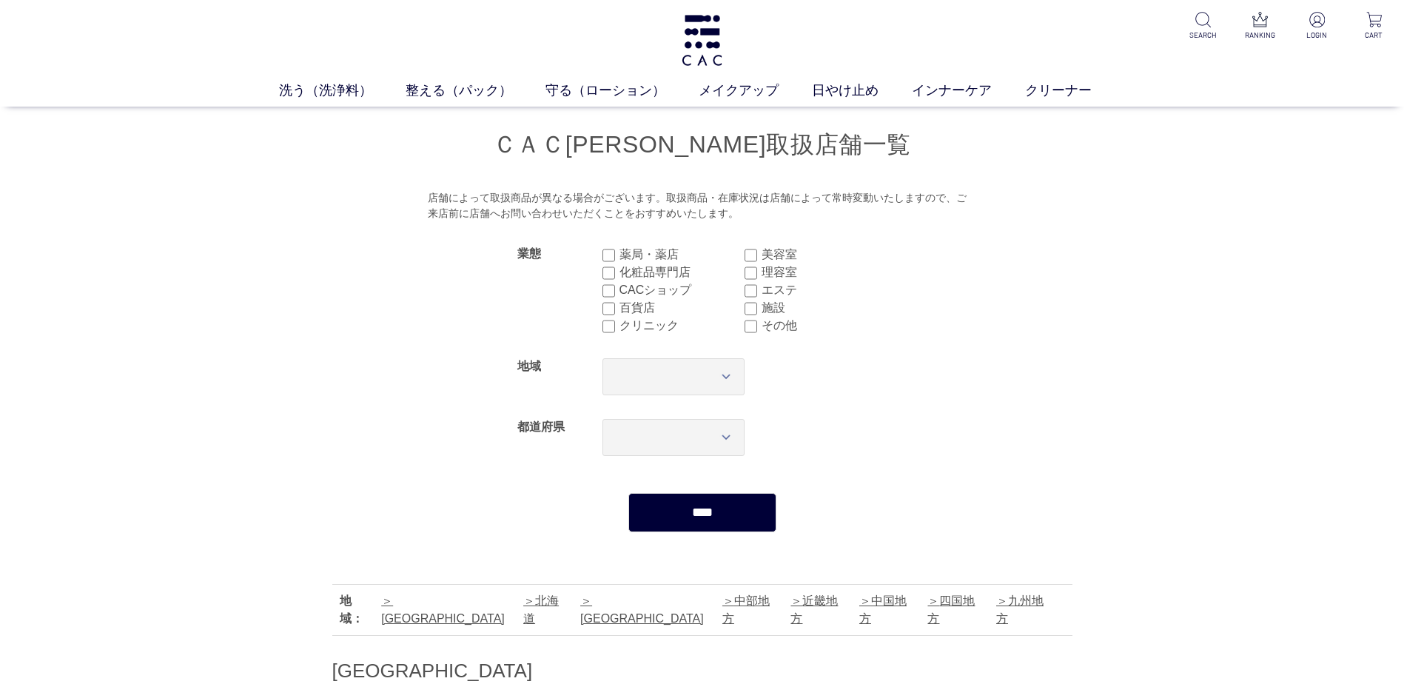
drag, startPoint x: 838, startPoint y: 236, endPoint x: 462, endPoint y: 668, distance: 573.0
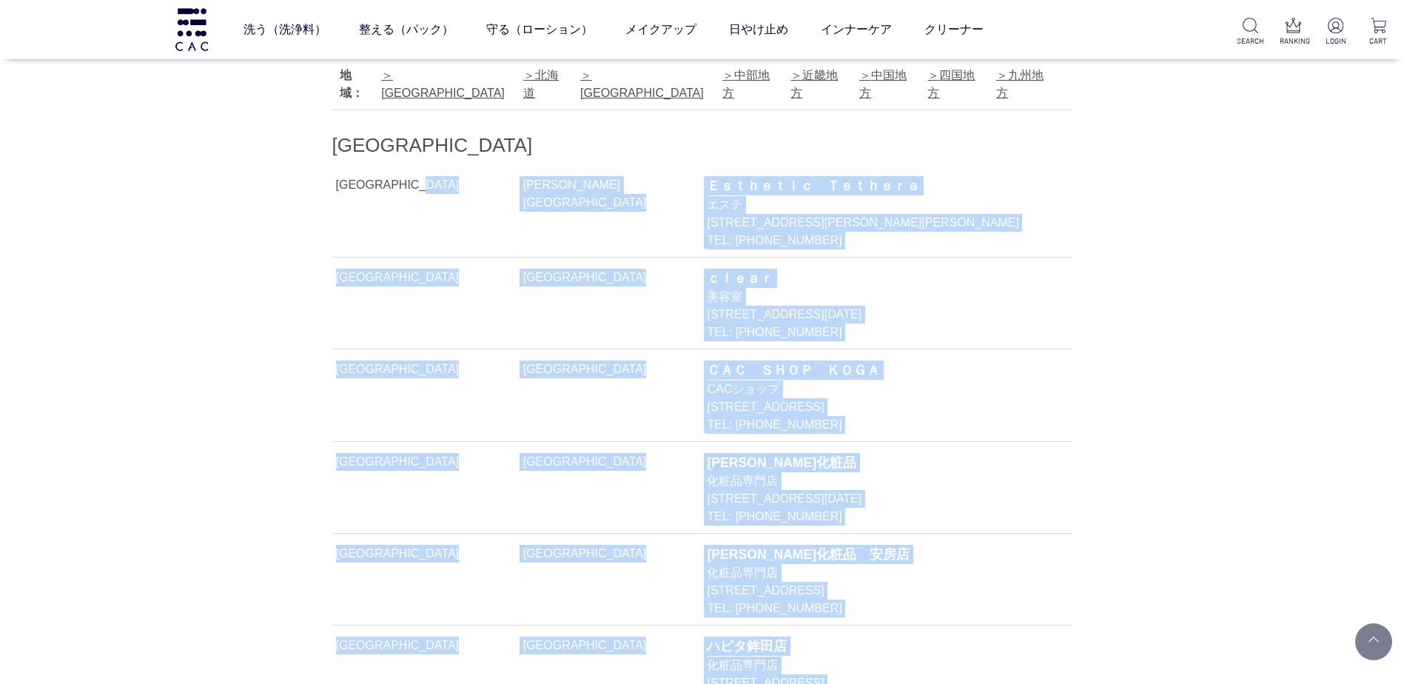
scroll to position [444, 0]
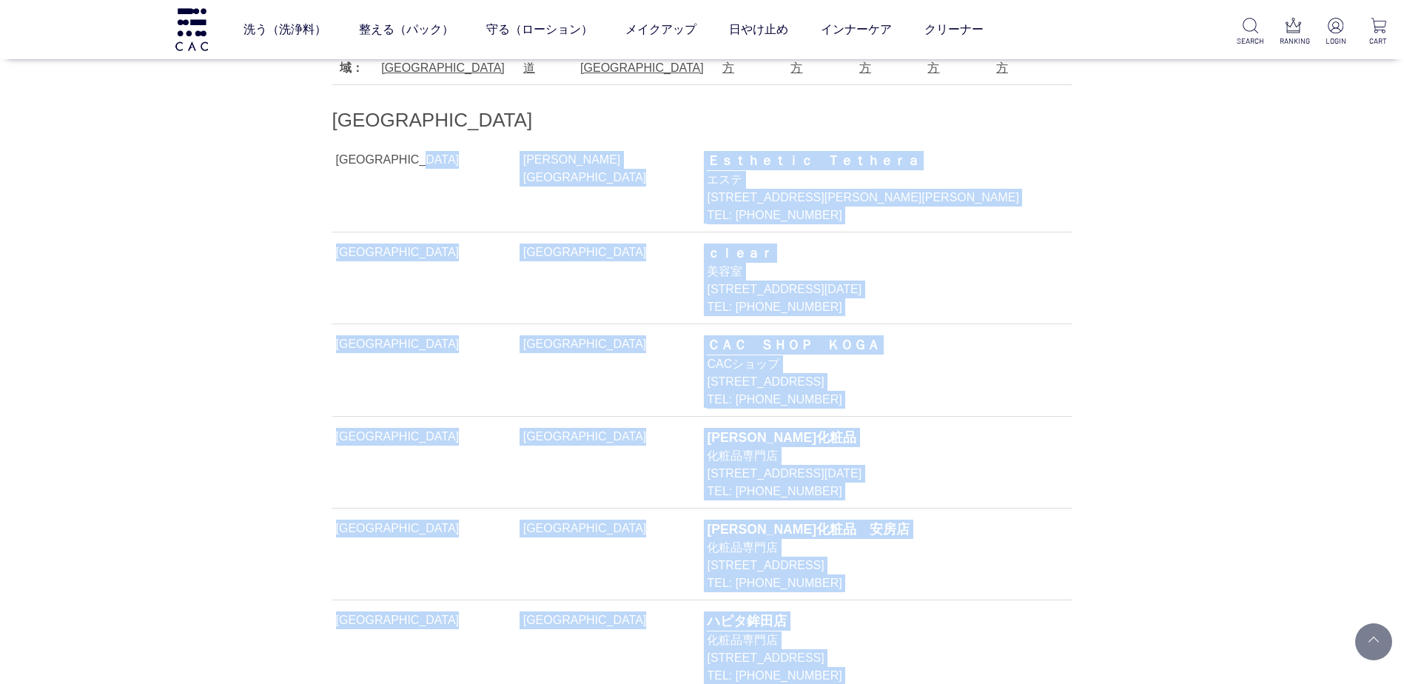
copy div "茨城県 坂東市 Ｅｓｔｈｅｔｉｃ　Ｔｅｔｈｅｒａ エステ 茨城県坂東市中里８２７－１ TEL: 090-5819-0372 茨城県 筑西市 ｃｌｅａｒ 美容室…"
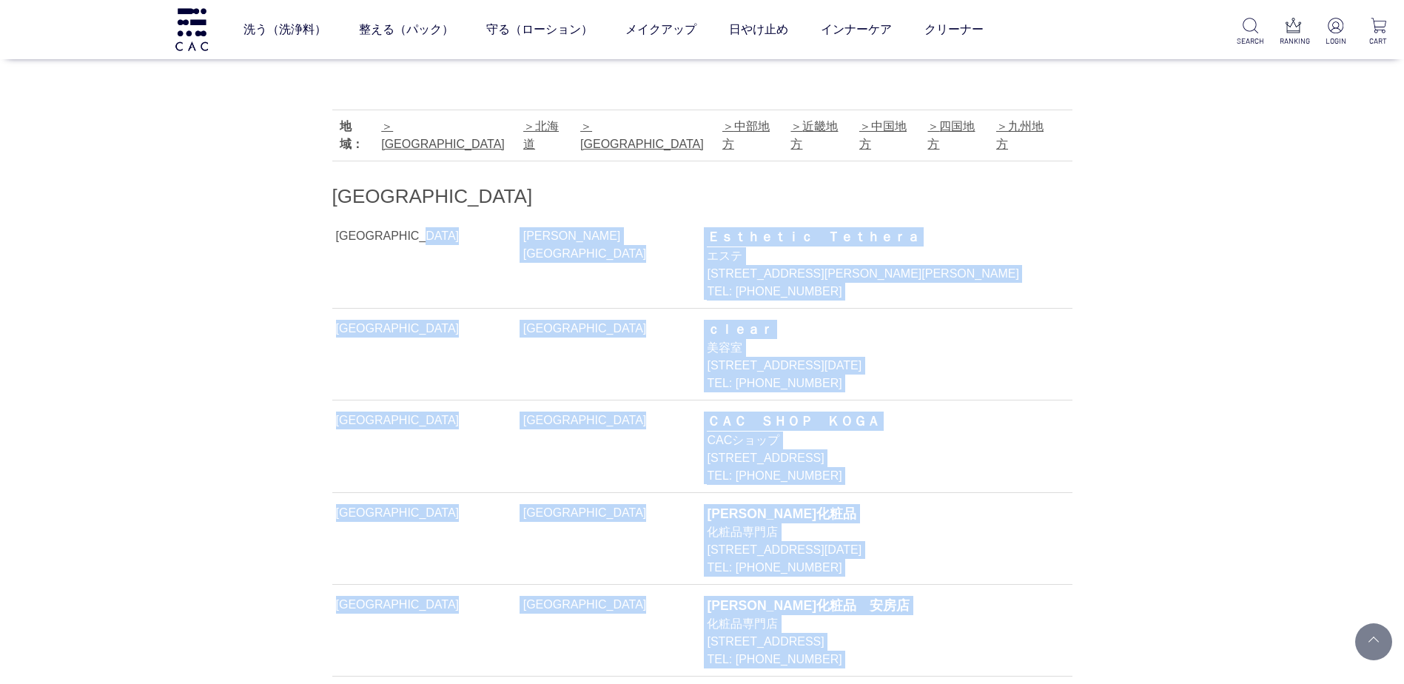
scroll to position [370, 0]
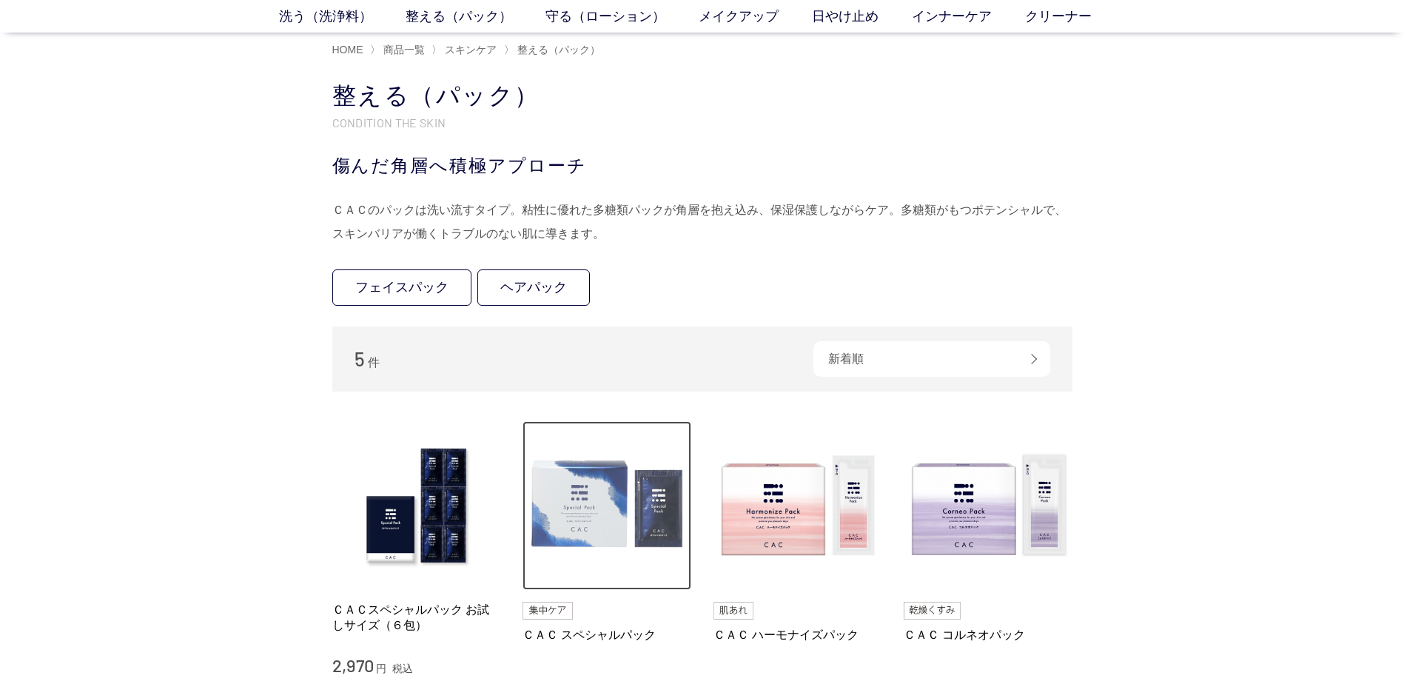
click at [637, 505] on img at bounding box center [607, 505] width 169 height 169
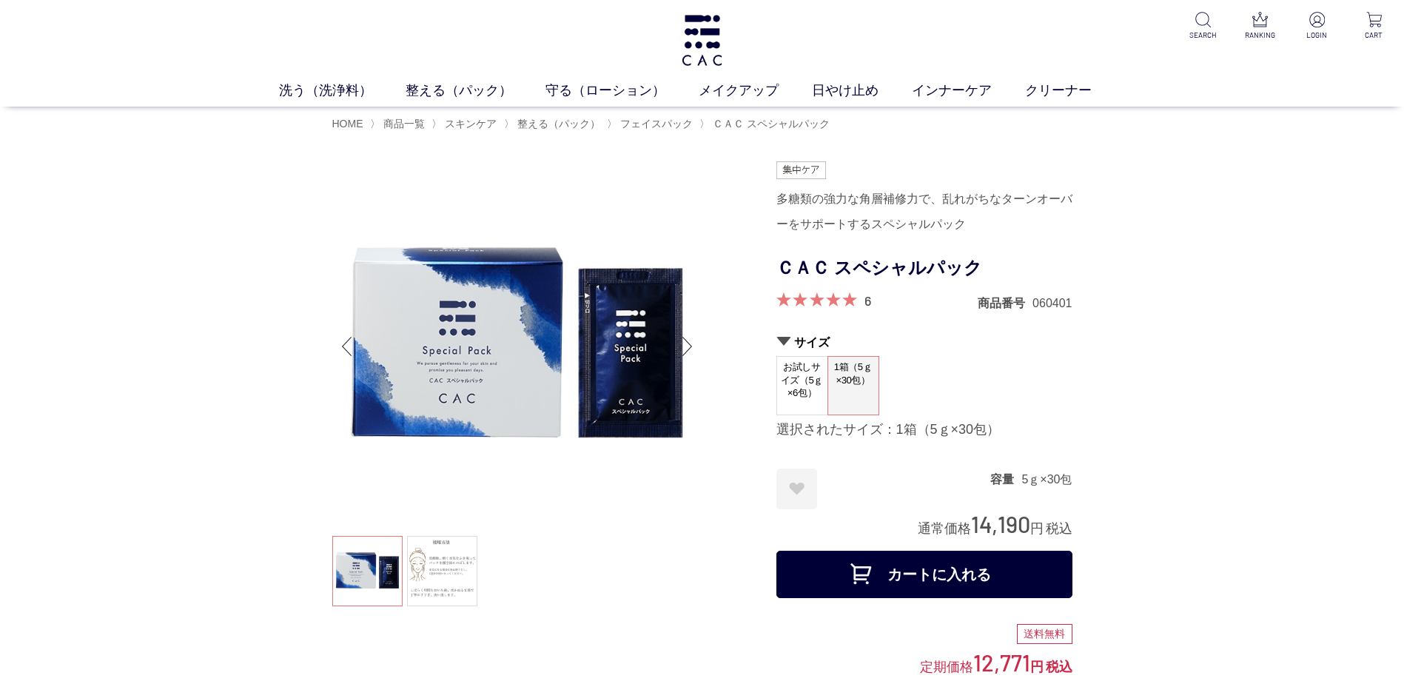
click at [457, 387] on img at bounding box center [517, 346] width 370 height 370
click at [658, 400] on img at bounding box center [517, 346] width 370 height 370
click at [358, 572] on ul at bounding box center [517, 573] width 370 height 74
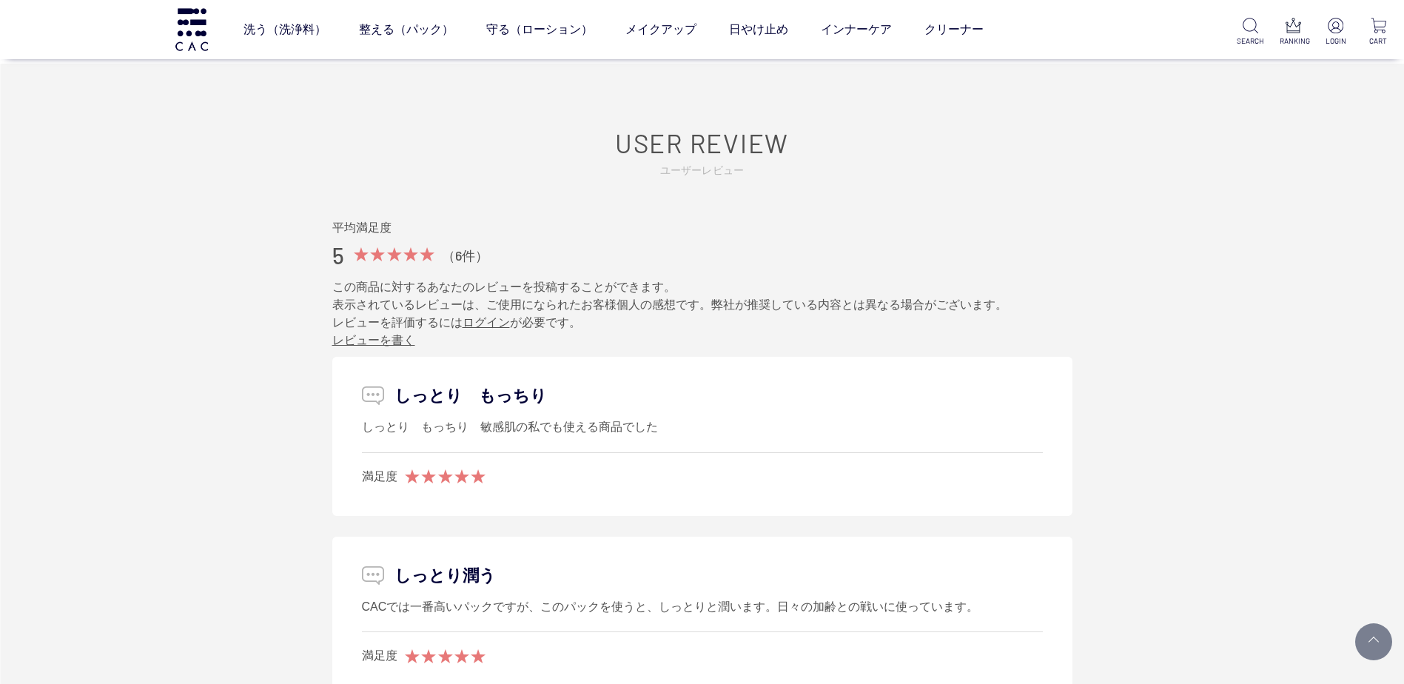
scroll to position [7477, 0]
